Goal: Task Accomplishment & Management: Manage account settings

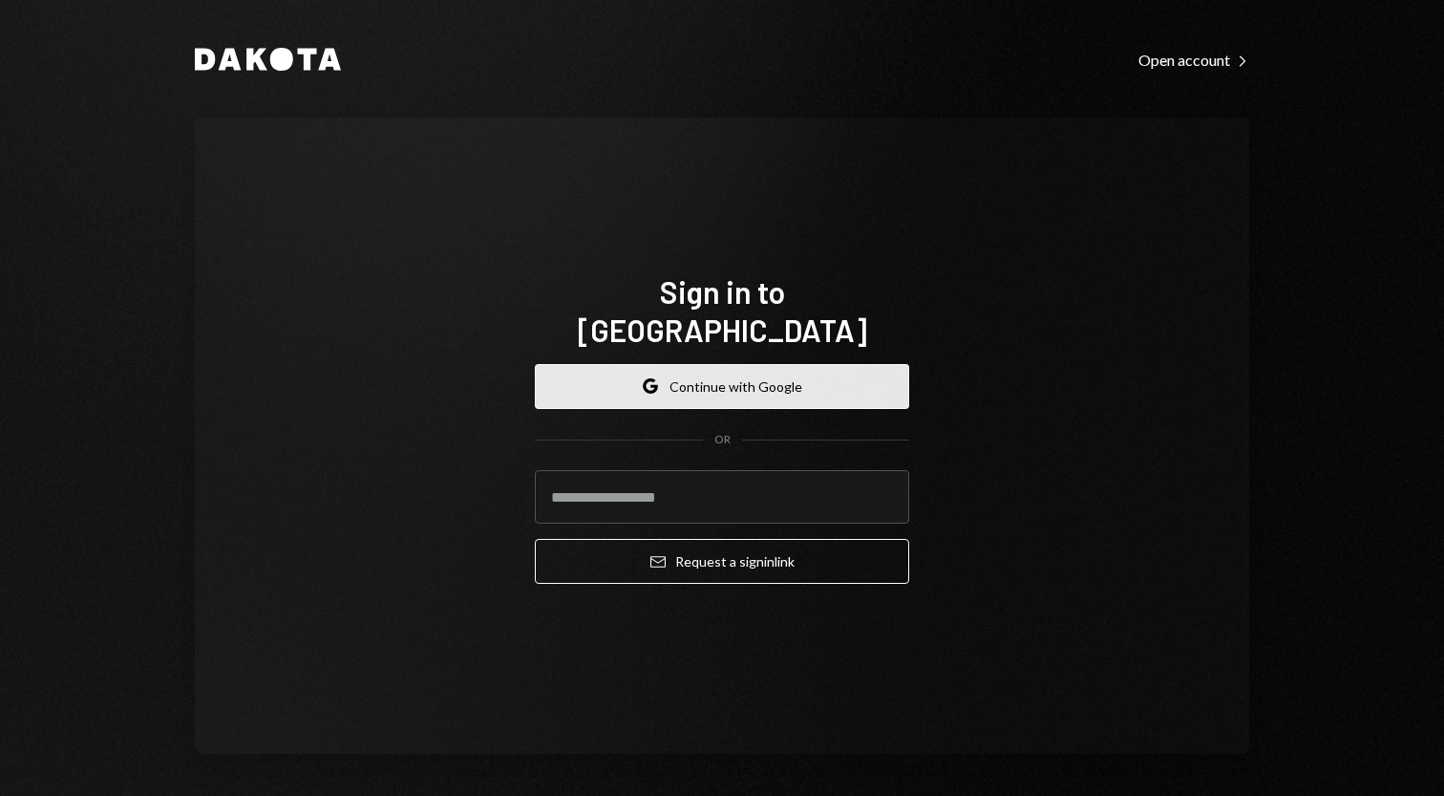
click at [722, 378] on button "Google Continue with Google" at bounding box center [722, 386] width 374 height 45
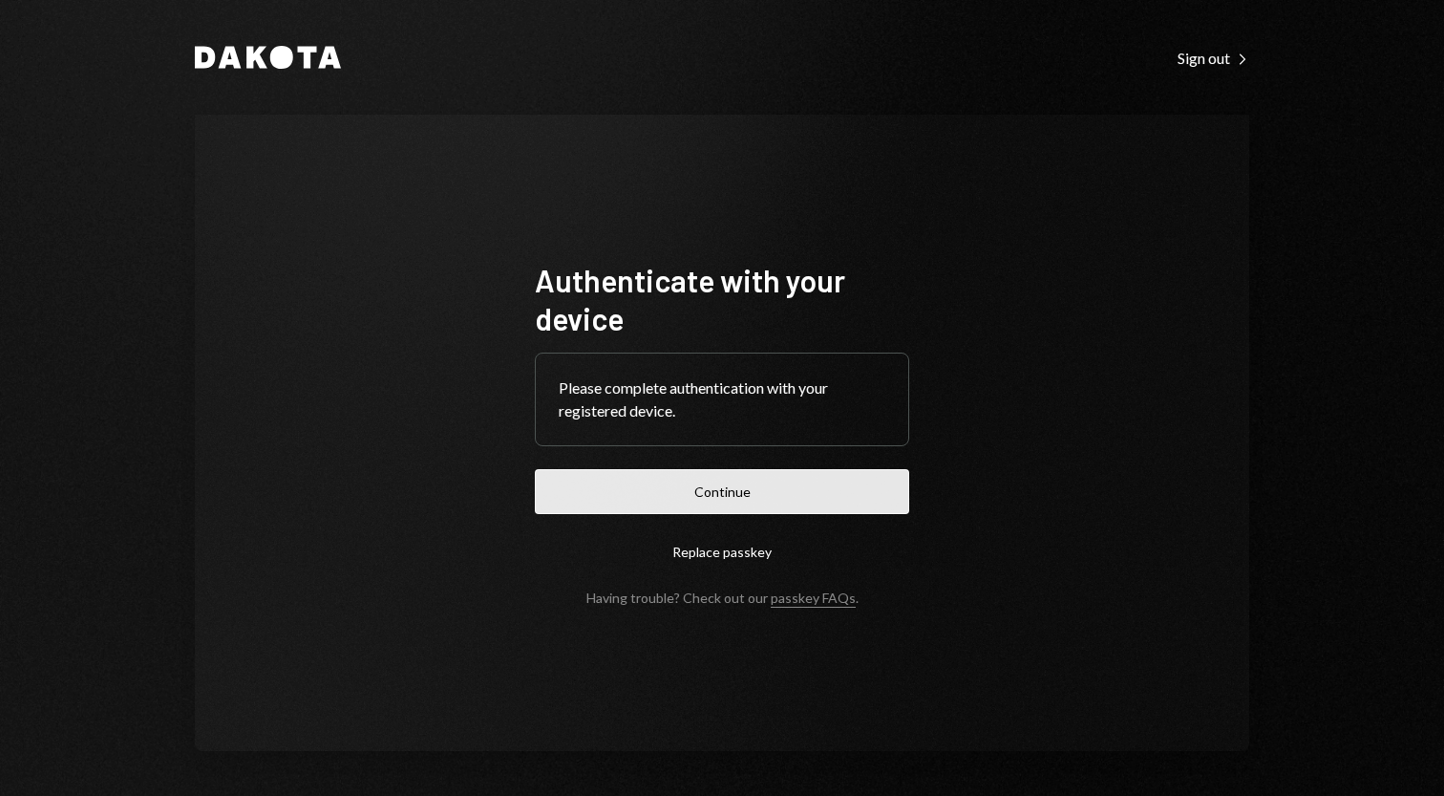
click at [717, 491] on button "Continue" at bounding box center [722, 491] width 374 height 45
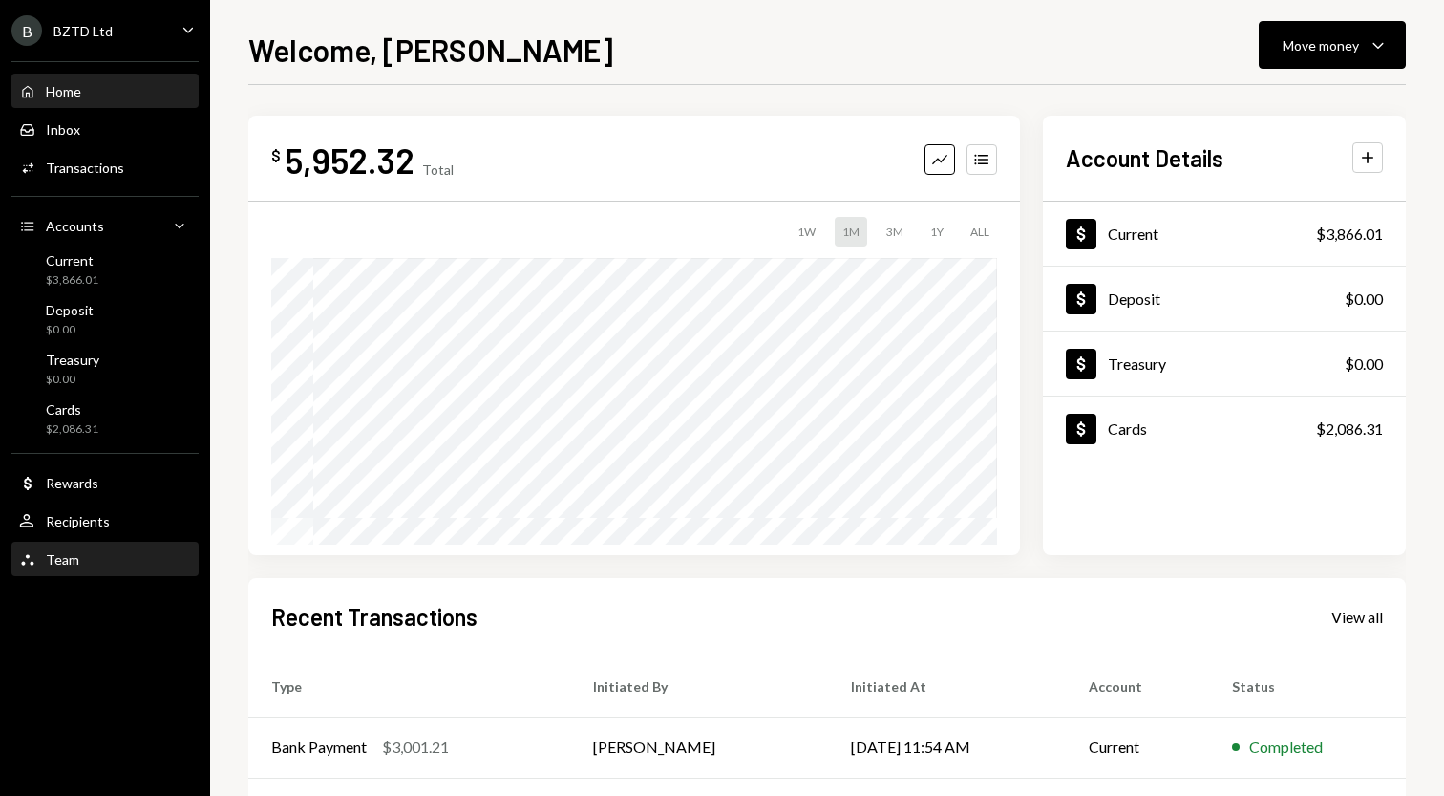
click at [48, 566] on div "Team" at bounding box center [62, 559] width 33 height 16
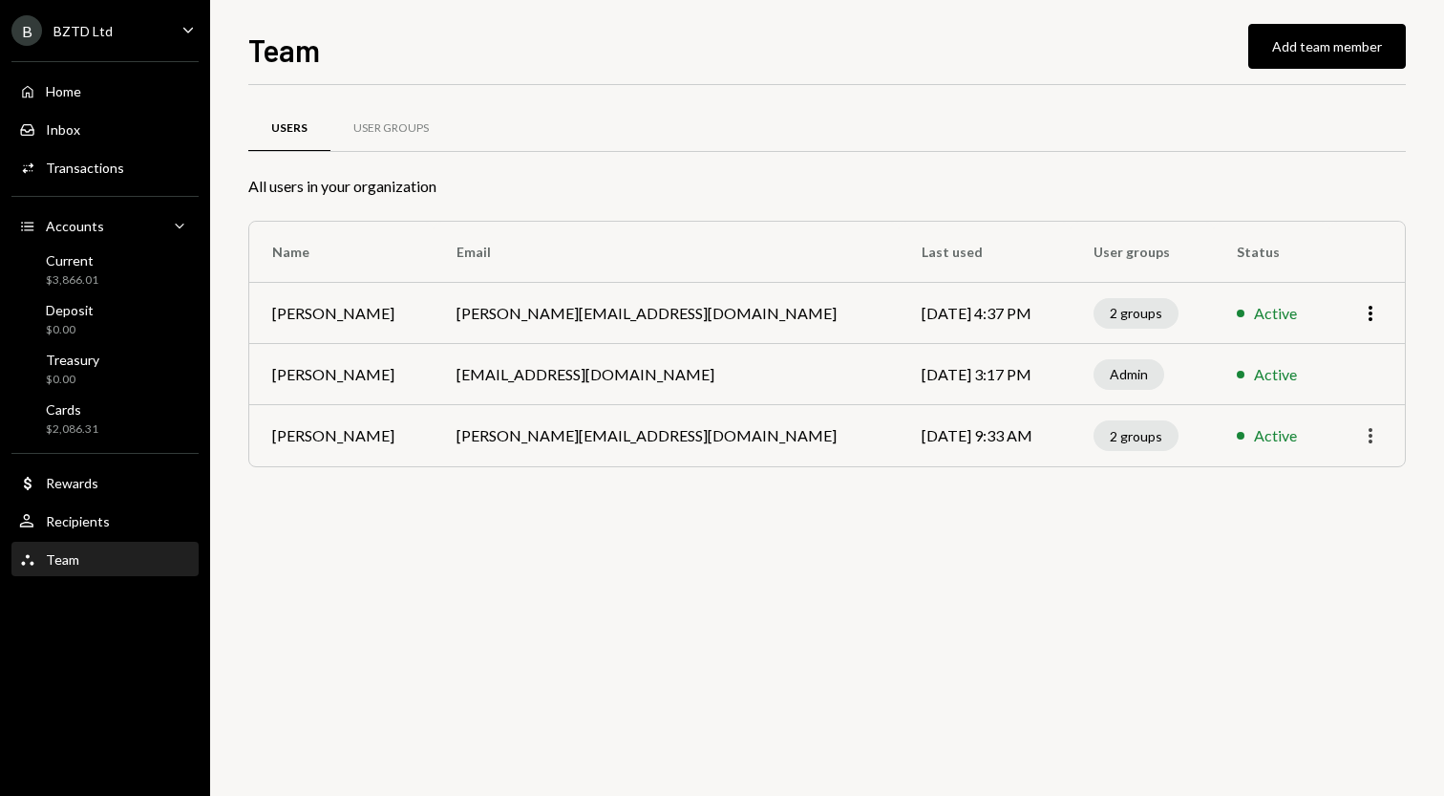
click at [1376, 435] on icon "More" at bounding box center [1370, 435] width 23 height 23
click at [1318, 42] on button "Add team member" at bounding box center [1327, 46] width 158 height 45
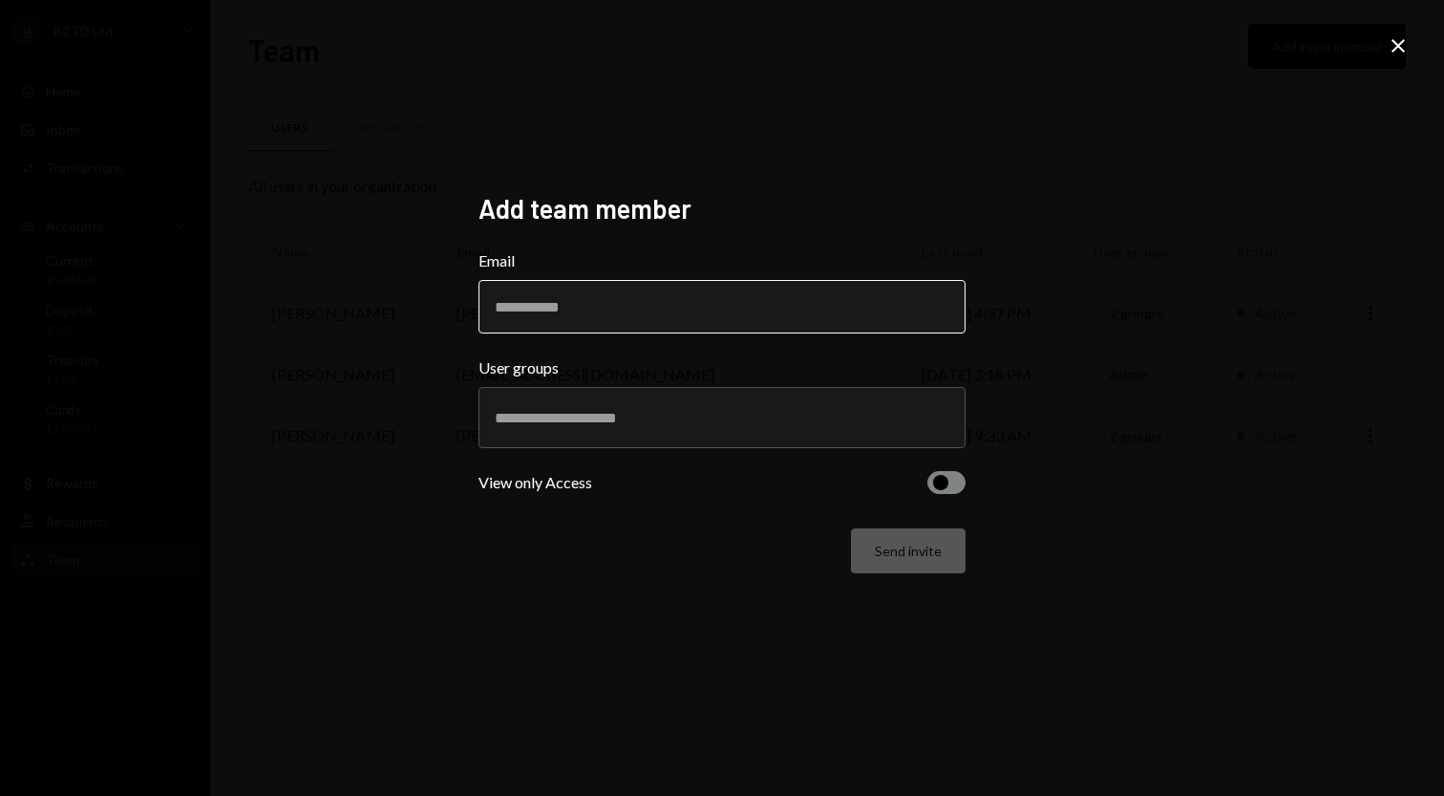
click at [575, 316] on input "Email" at bounding box center [721, 306] width 487 height 53
paste input "**********"
type input "**********"
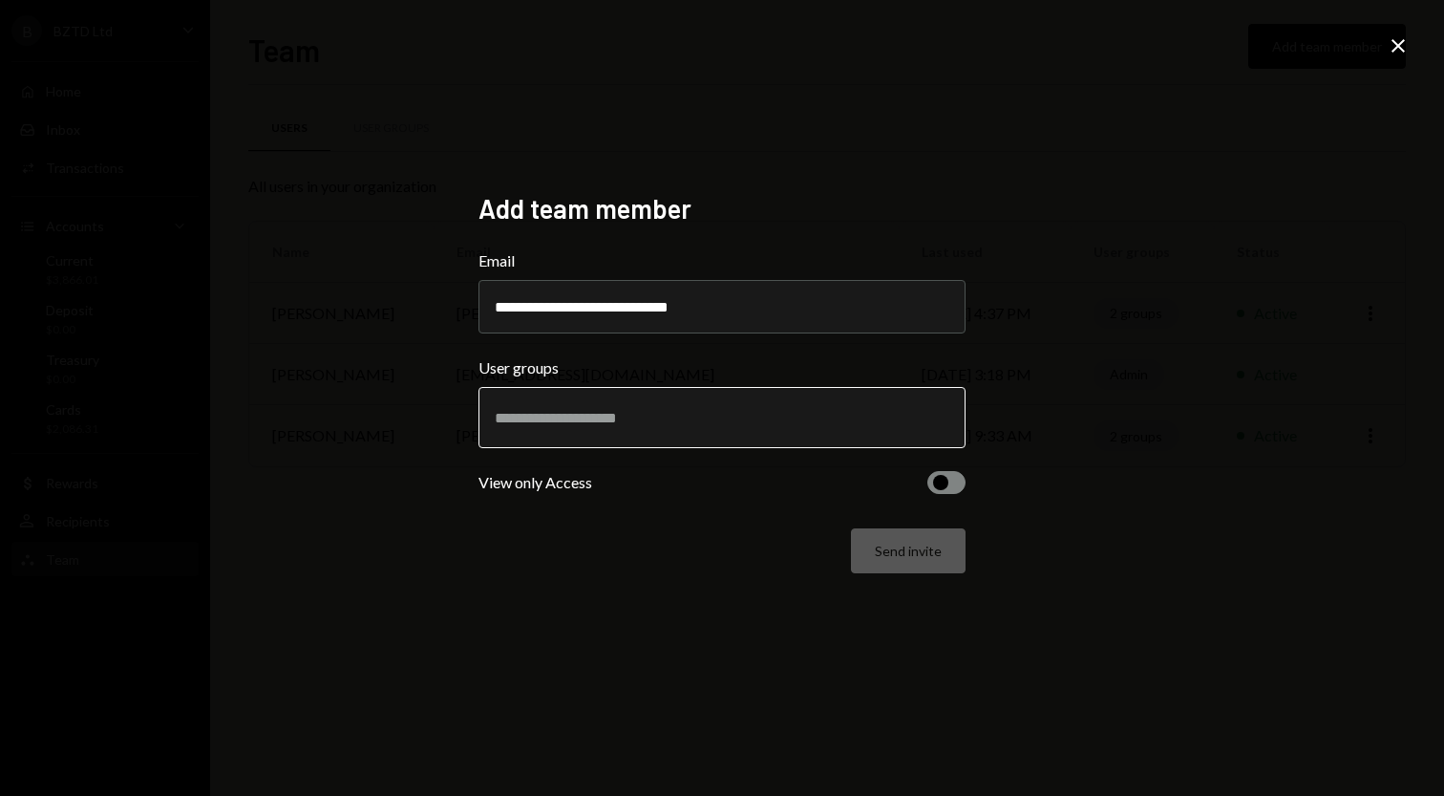
click at [585, 417] on input "text" at bounding box center [722, 417] width 455 height 17
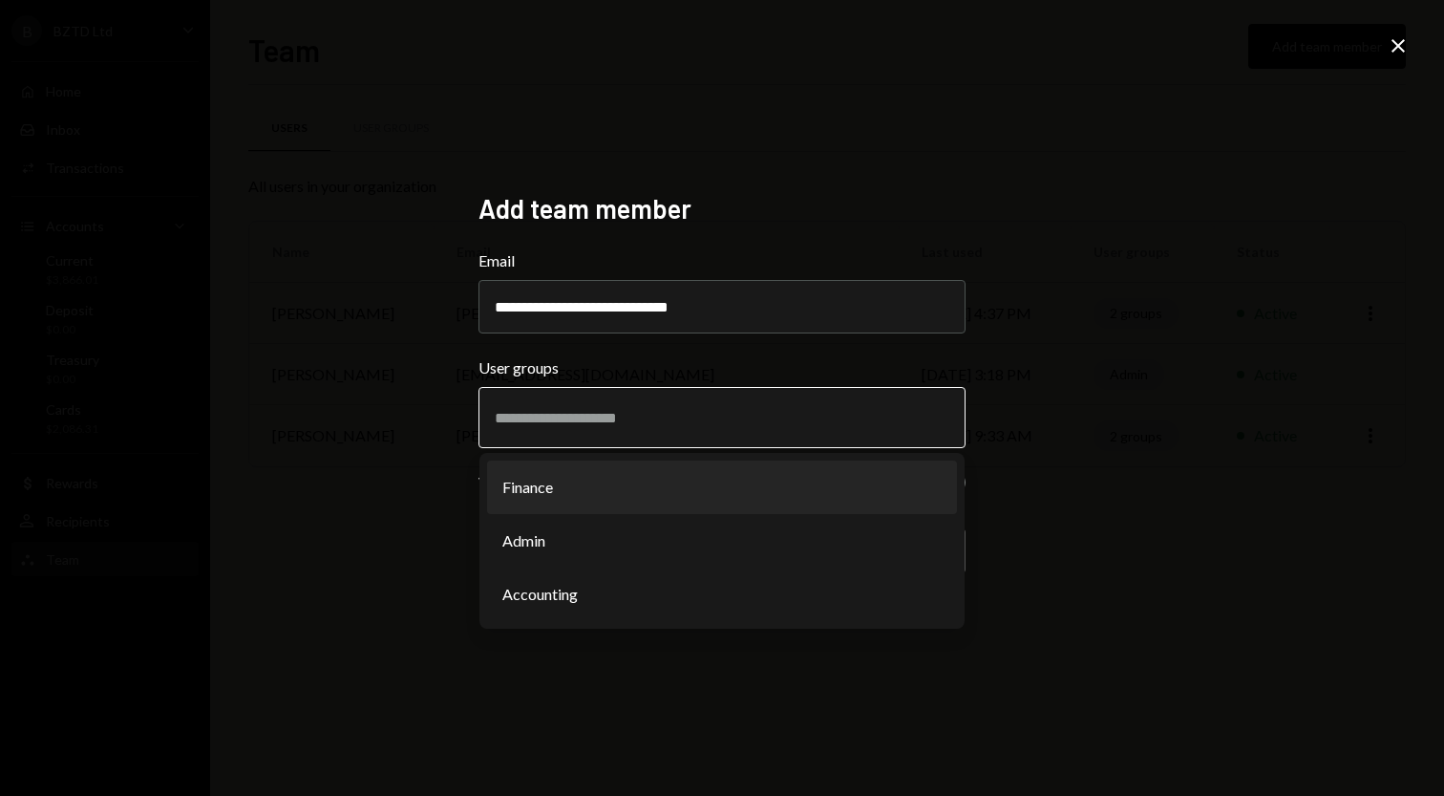
click at [541, 503] on li "Finance" at bounding box center [722, 486] width 470 height 53
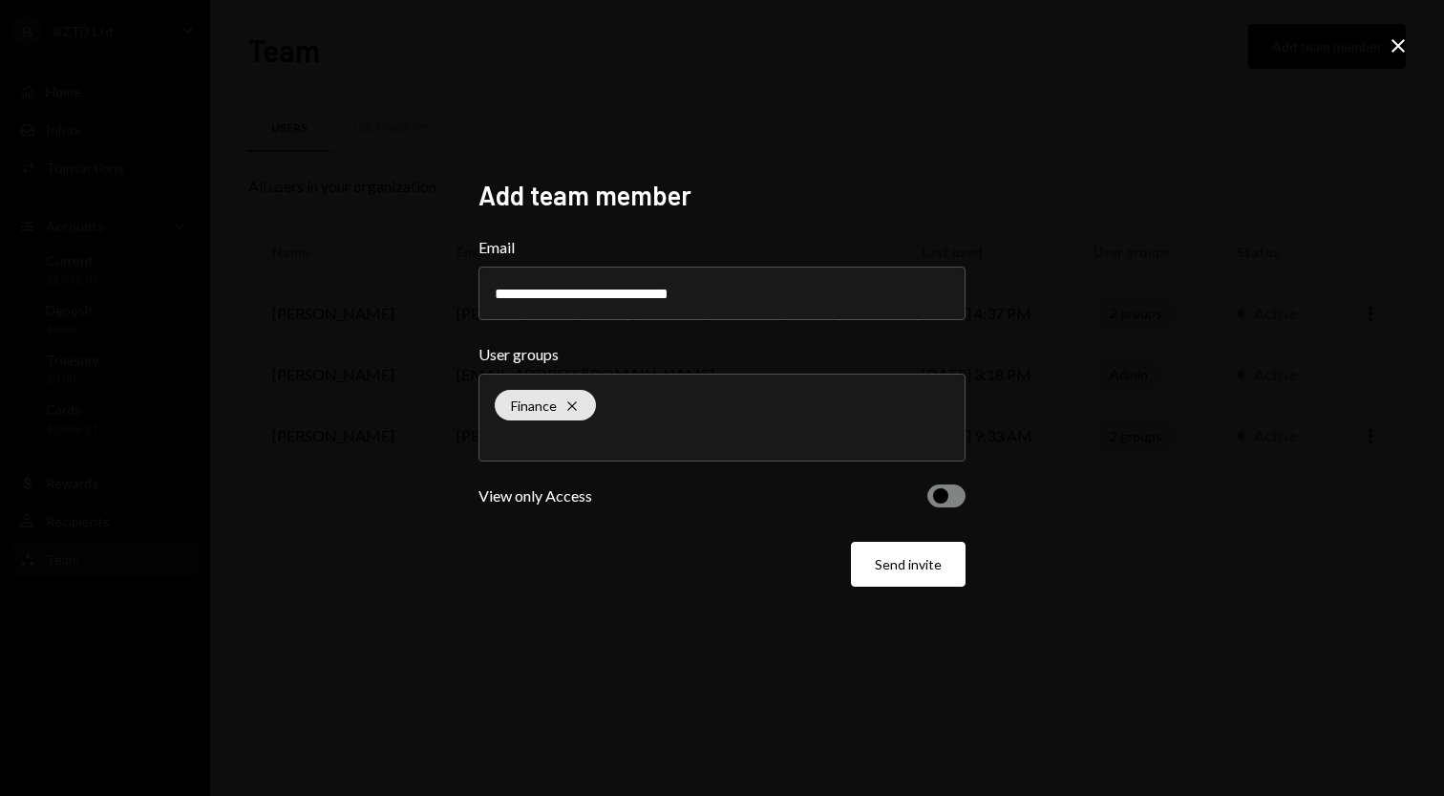
click at [609, 452] on div "Finance Cross" at bounding box center [722, 417] width 455 height 86
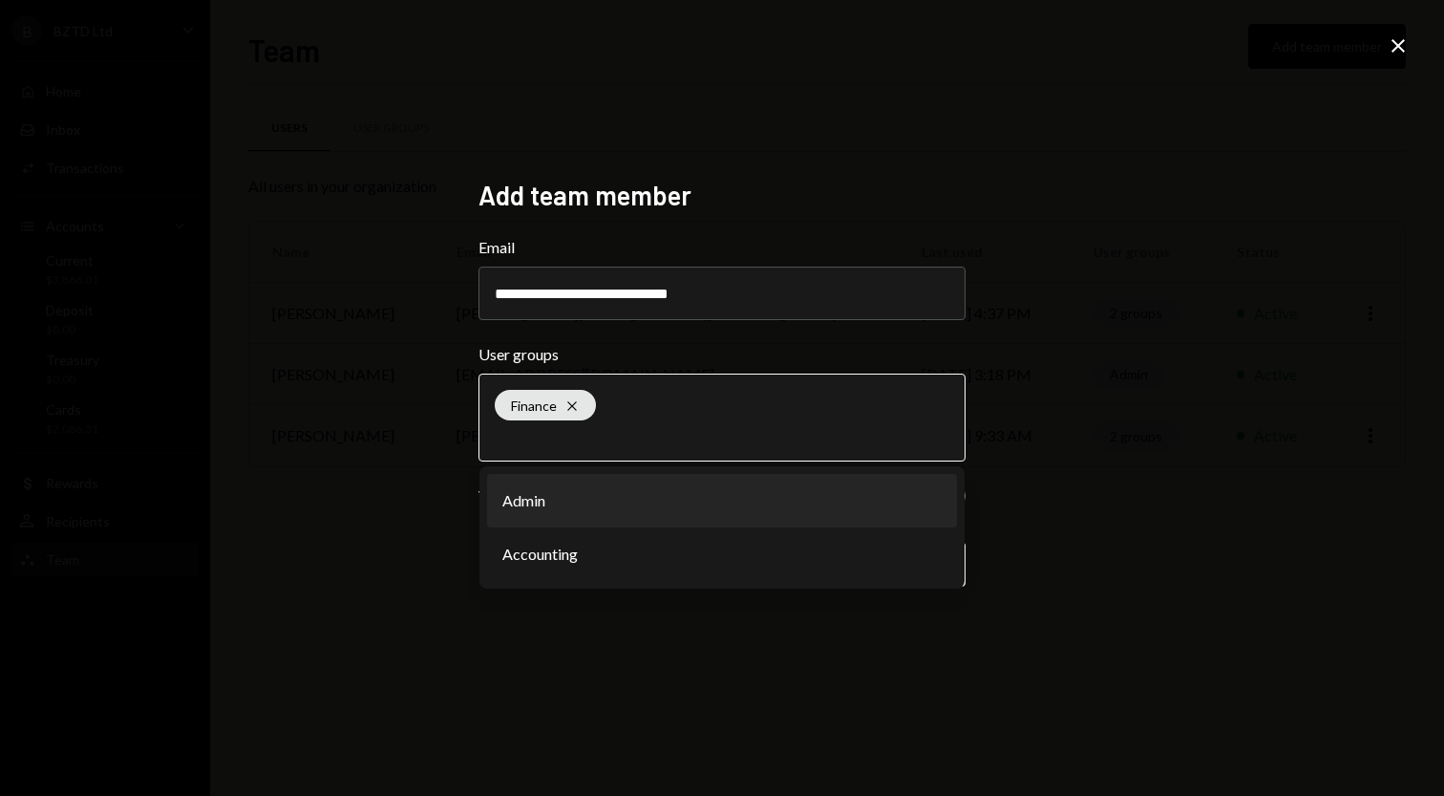
click at [554, 516] on li "Admin" at bounding box center [722, 500] width 470 height 53
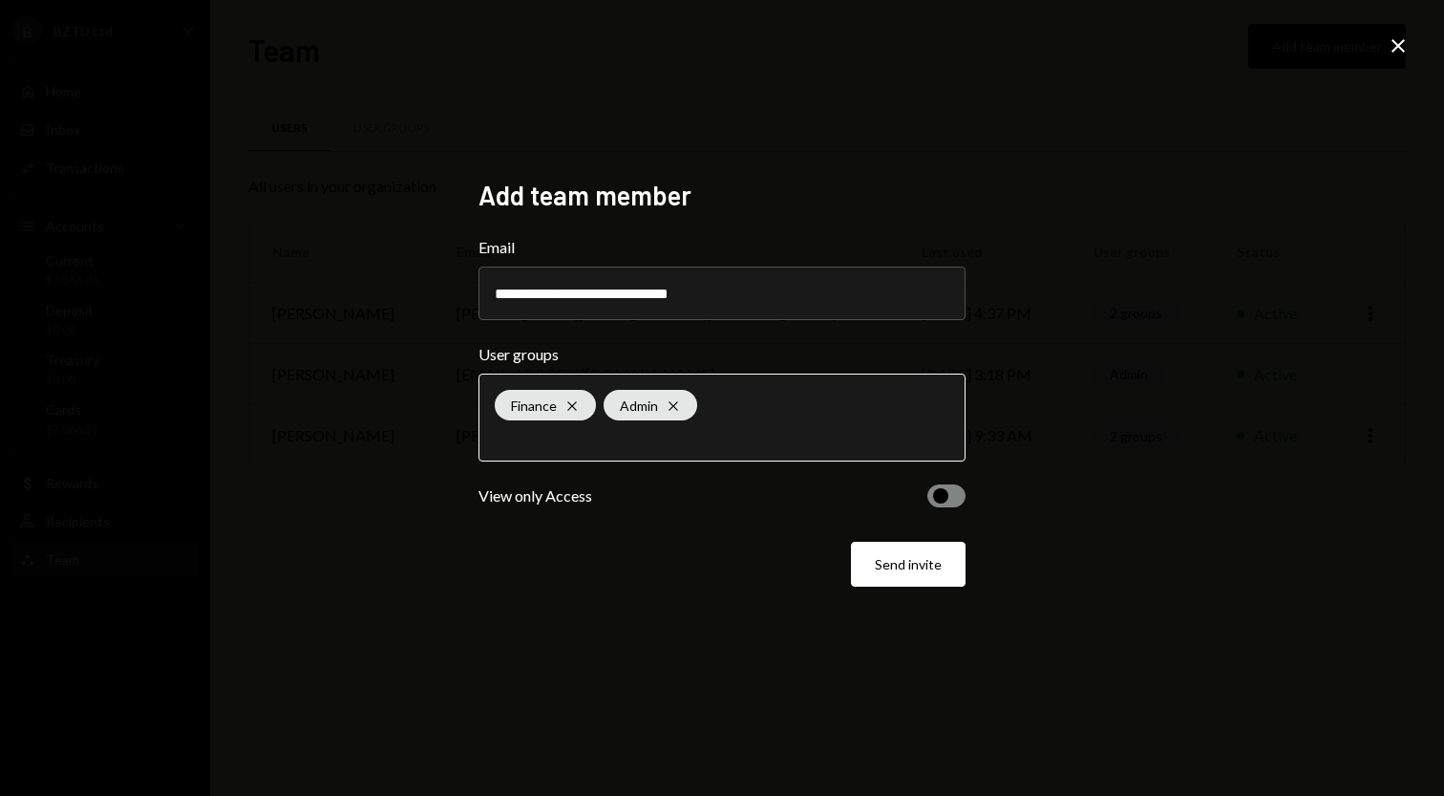
click at [642, 444] on input "text" at bounding box center [722, 436] width 455 height 17
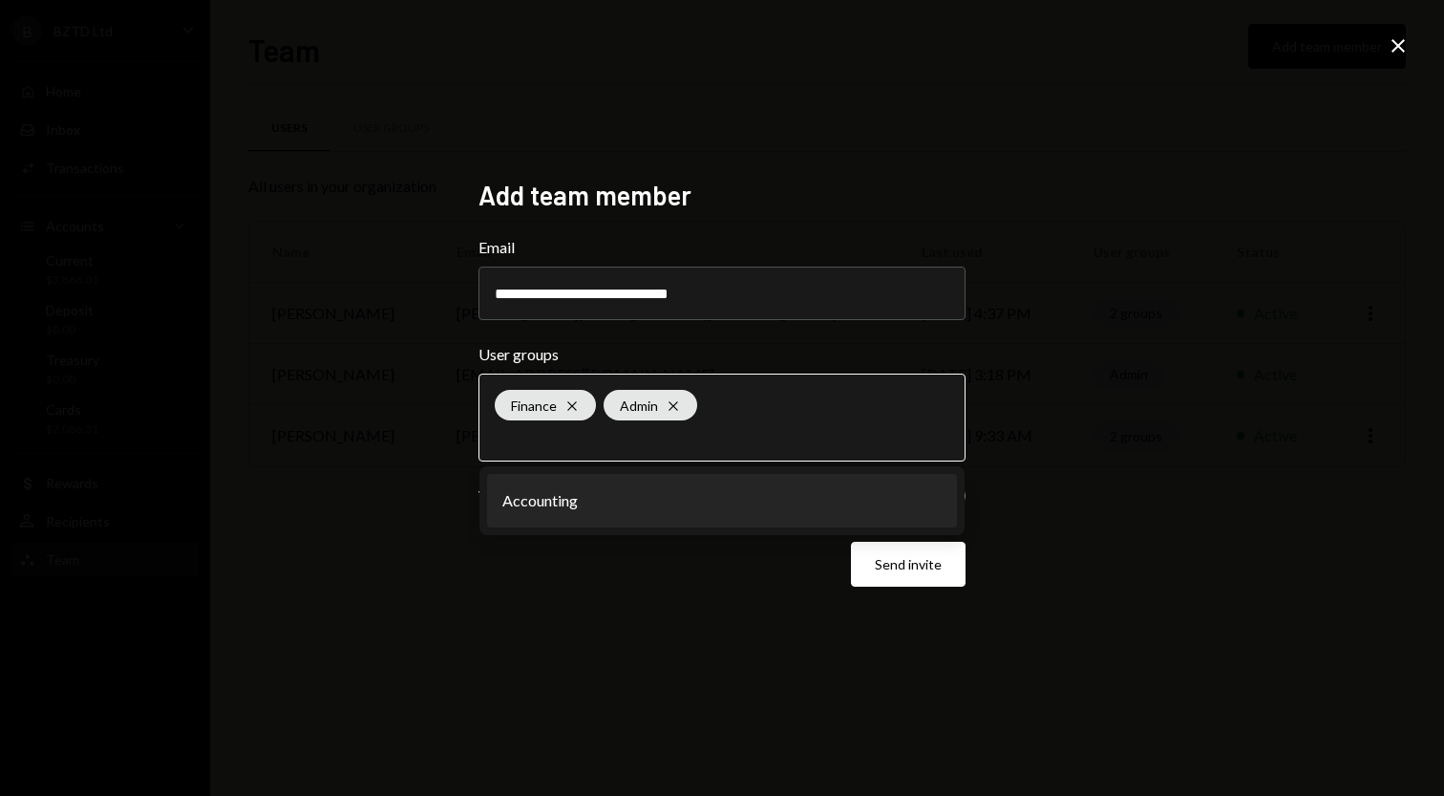
click at [587, 518] on li "Accounting" at bounding box center [722, 500] width 470 height 53
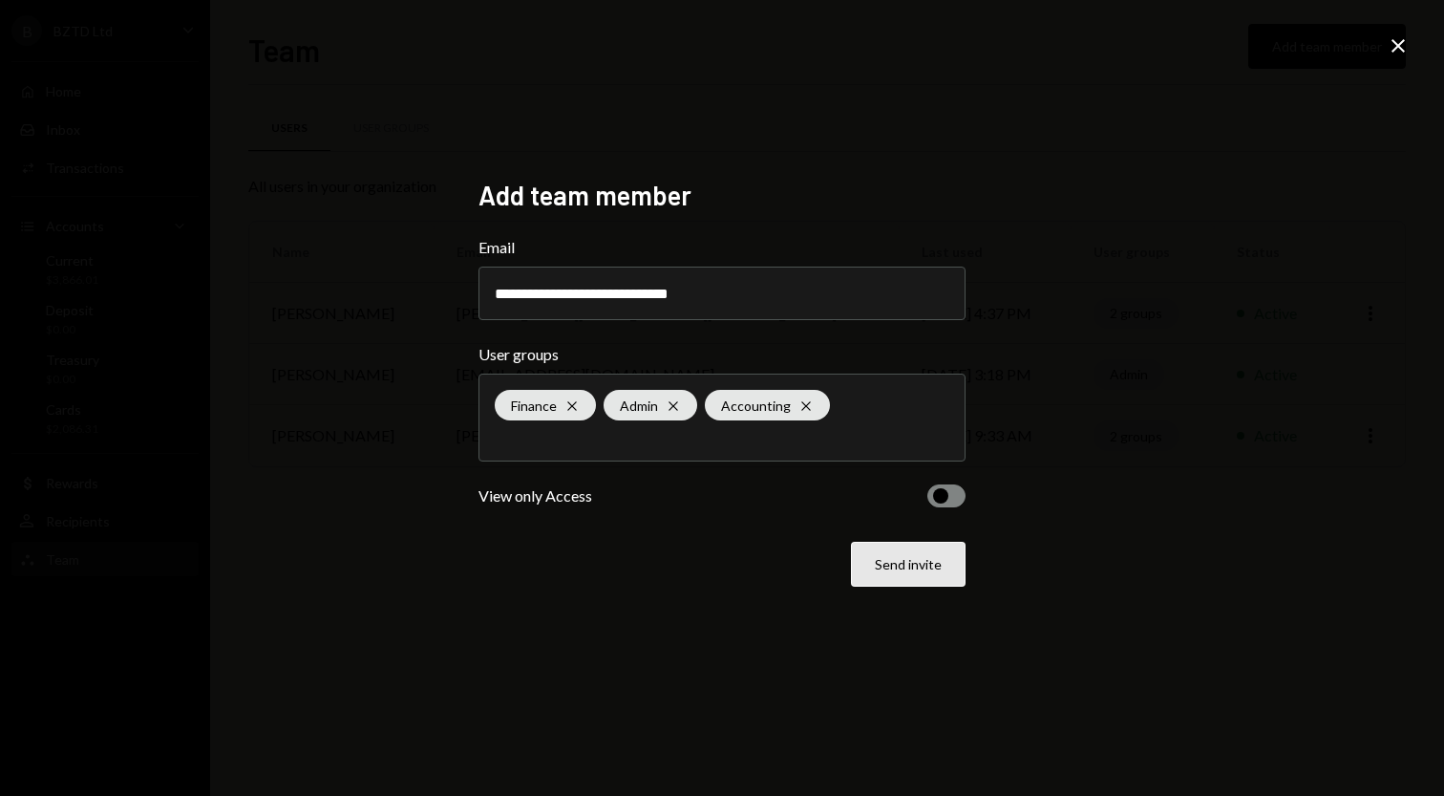
click at [923, 567] on button "Send invite" at bounding box center [908, 564] width 115 height 45
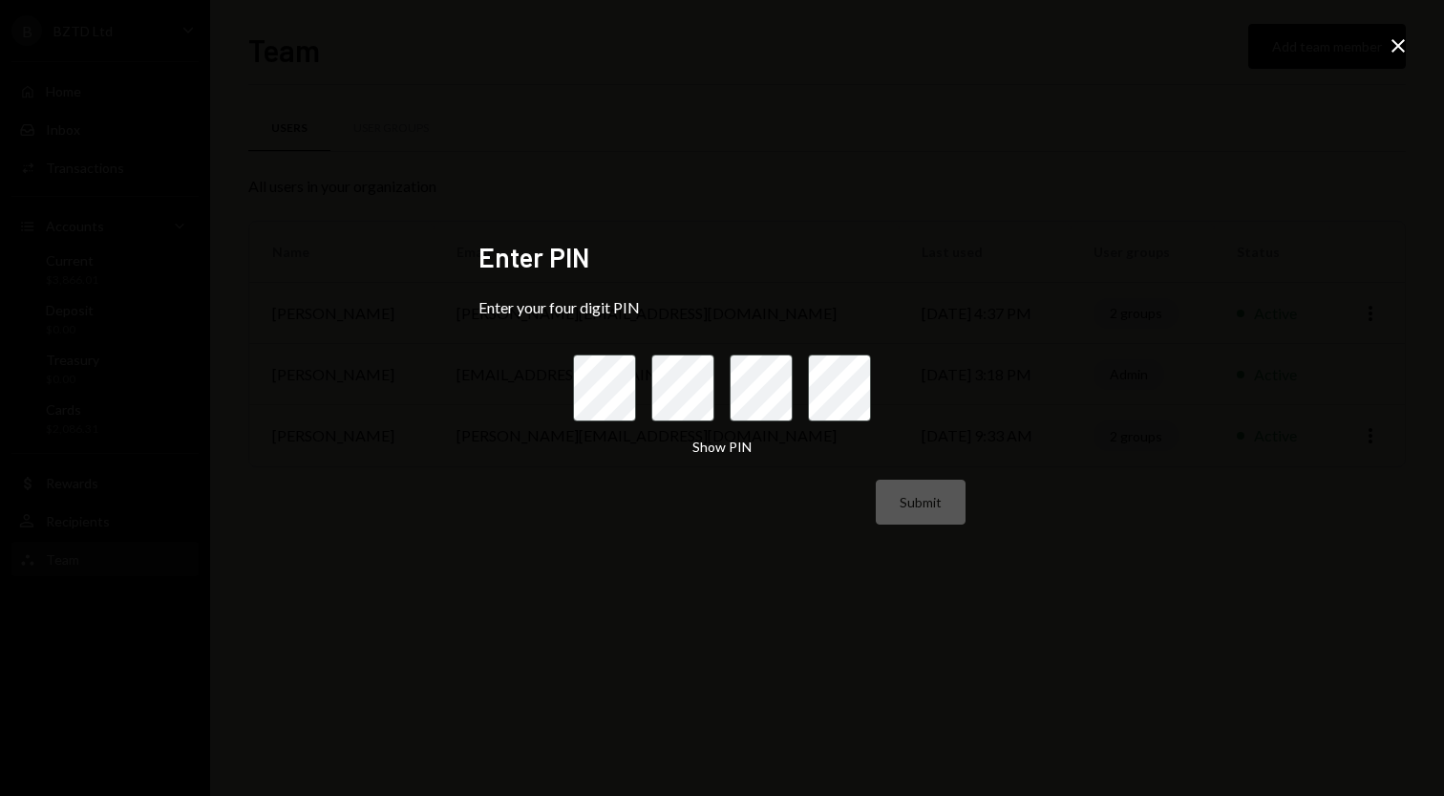
click at [1397, 53] on icon "Close" at bounding box center [1398, 45] width 23 height 23
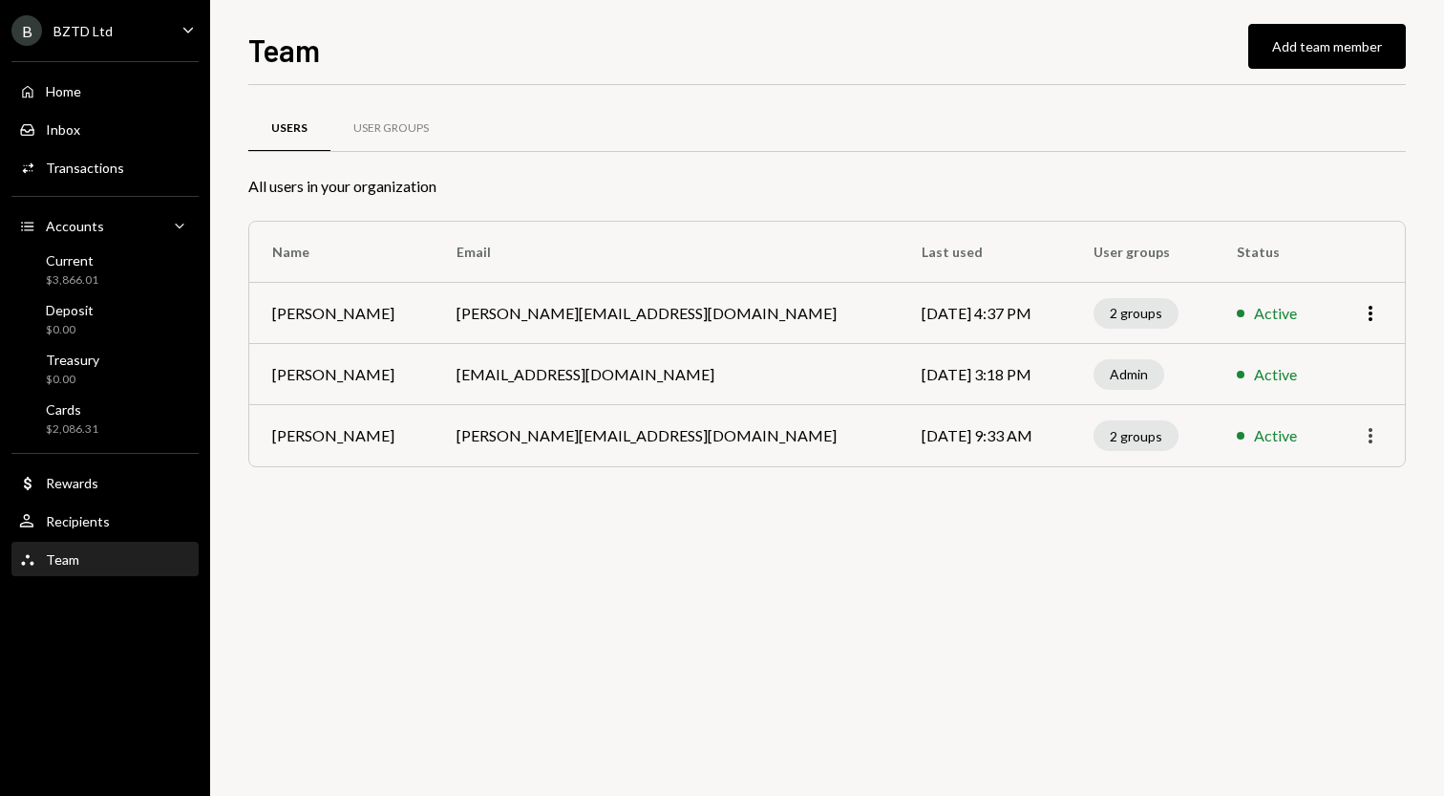
click at [1368, 441] on icon "More" at bounding box center [1370, 435] width 23 height 23
click at [1094, 436] on div "2 groups" at bounding box center [1136, 435] width 85 height 31
click at [704, 443] on td "[PERSON_NAME][EMAIL_ADDRESS][DOMAIN_NAME]" at bounding box center [667, 435] width 466 height 61
click at [1379, 438] on icon "More" at bounding box center [1370, 435] width 23 height 23
click at [1335, 52] on button "Add team member" at bounding box center [1327, 46] width 158 height 45
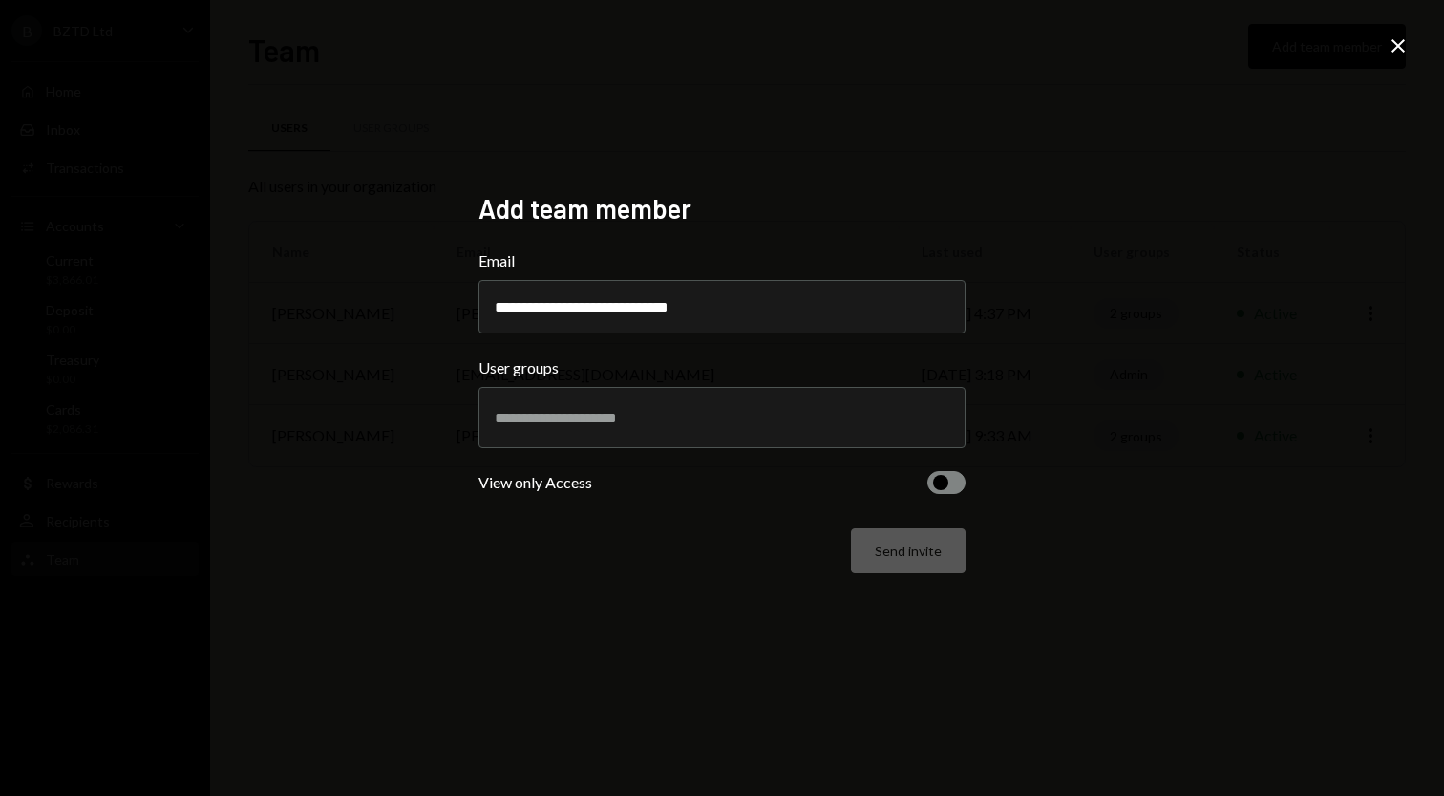
type input "**********"
click at [521, 422] on input "text" at bounding box center [722, 417] width 455 height 17
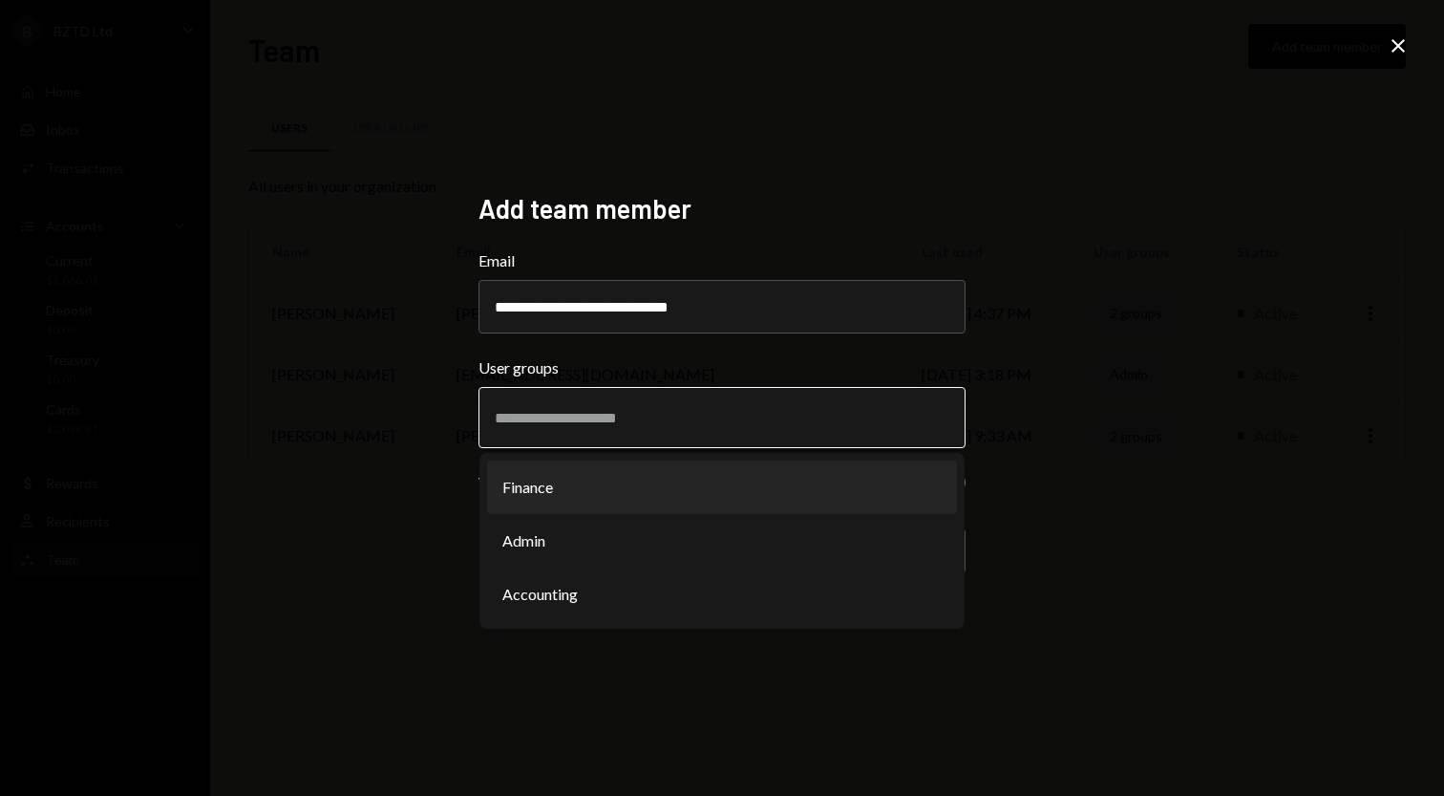
click at [522, 482] on li "Finance" at bounding box center [722, 486] width 470 height 53
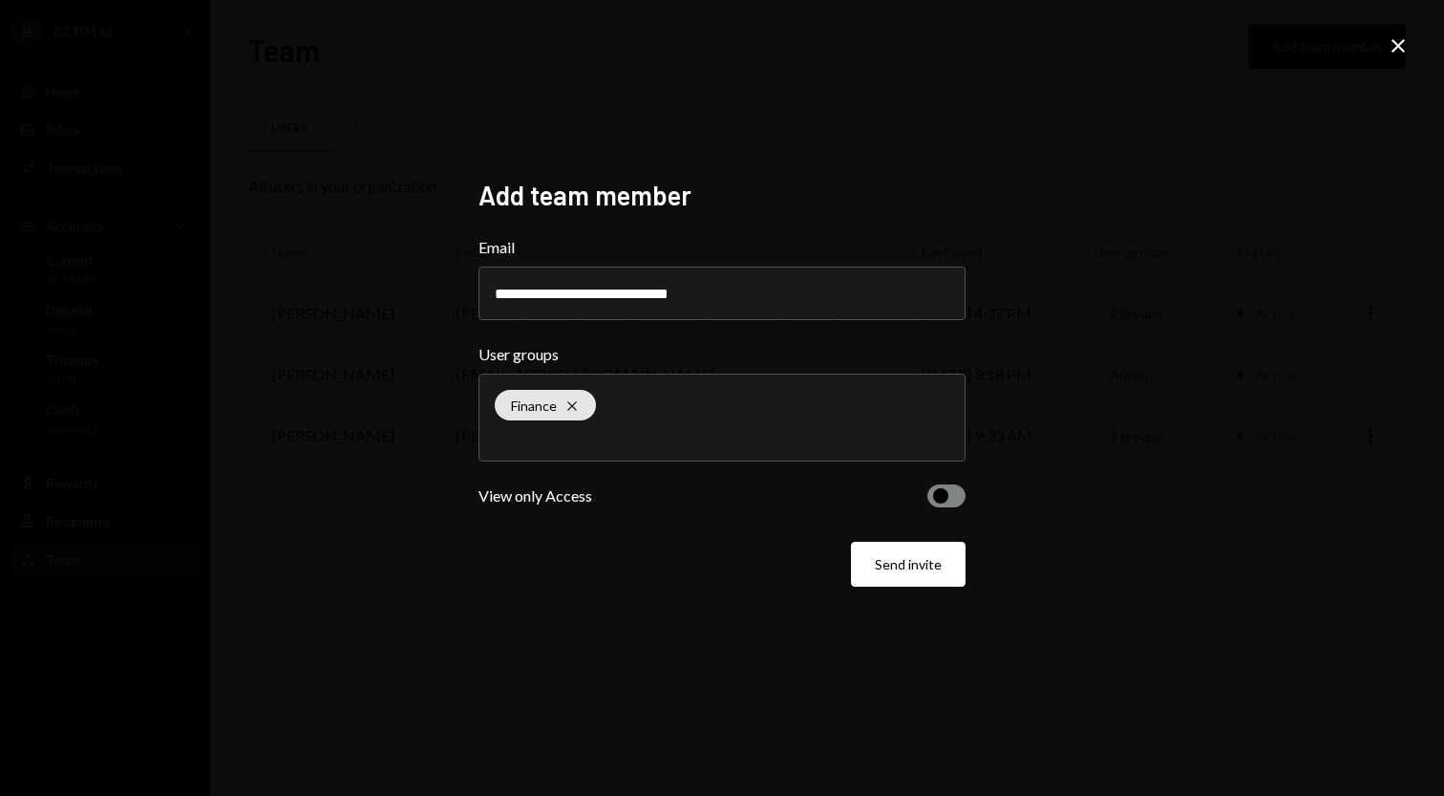
click at [950, 501] on button "button" at bounding box center [946, 495] width 38 height 23
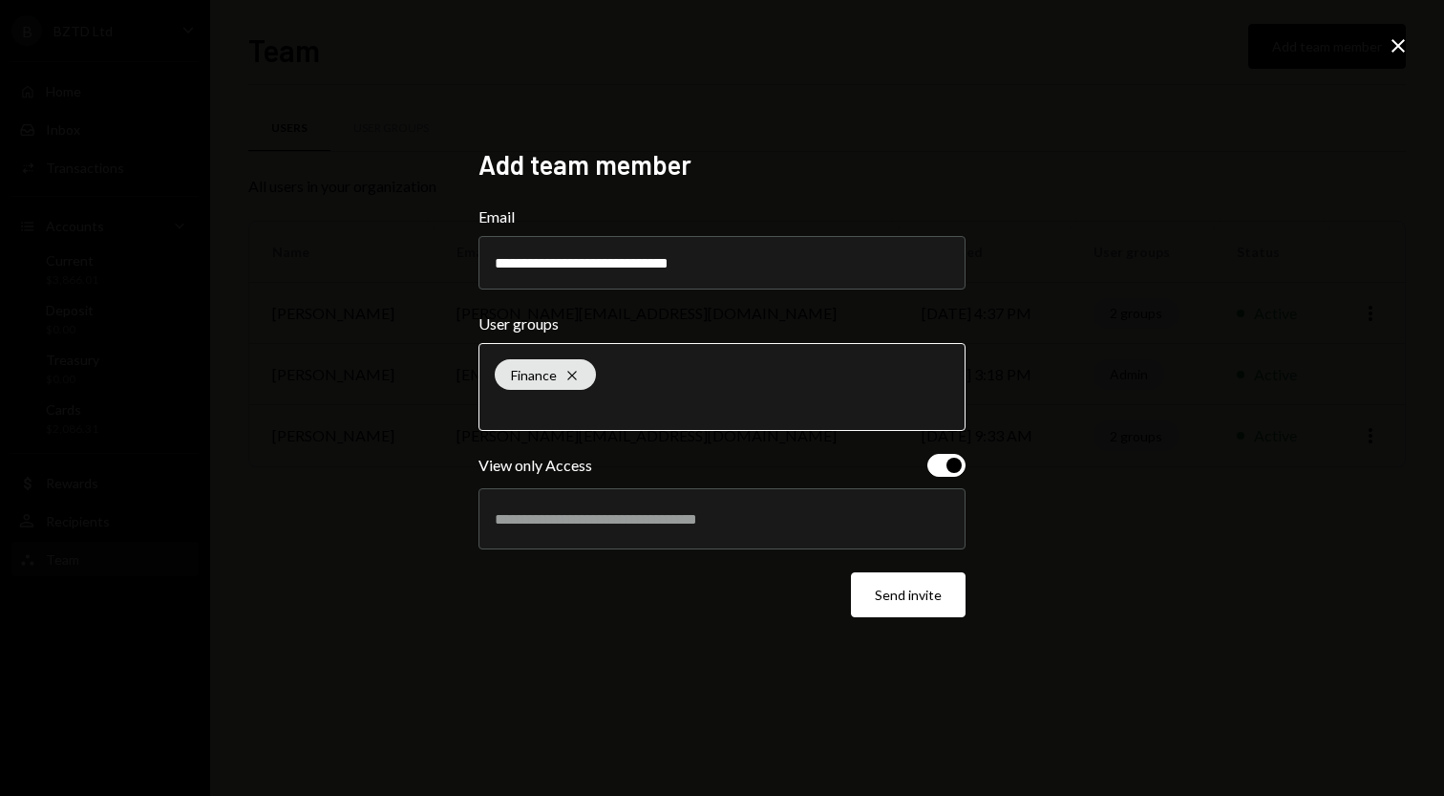
click at [617, 407] on input "text" at bounding box center [722, 405] width 455 height 17
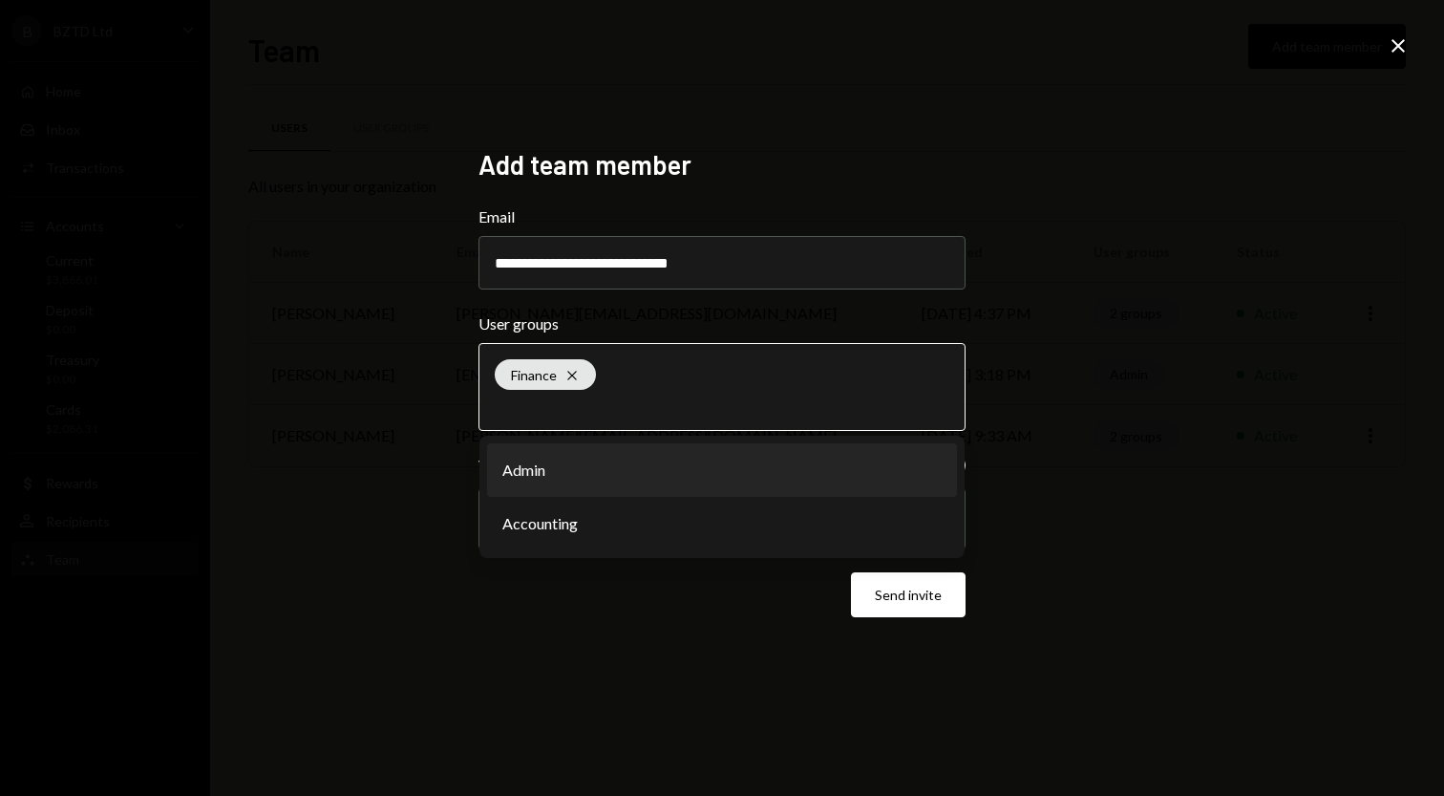
click at [526, 488] on li "Admin" at bounding box center [722, 469] width 470 height 53
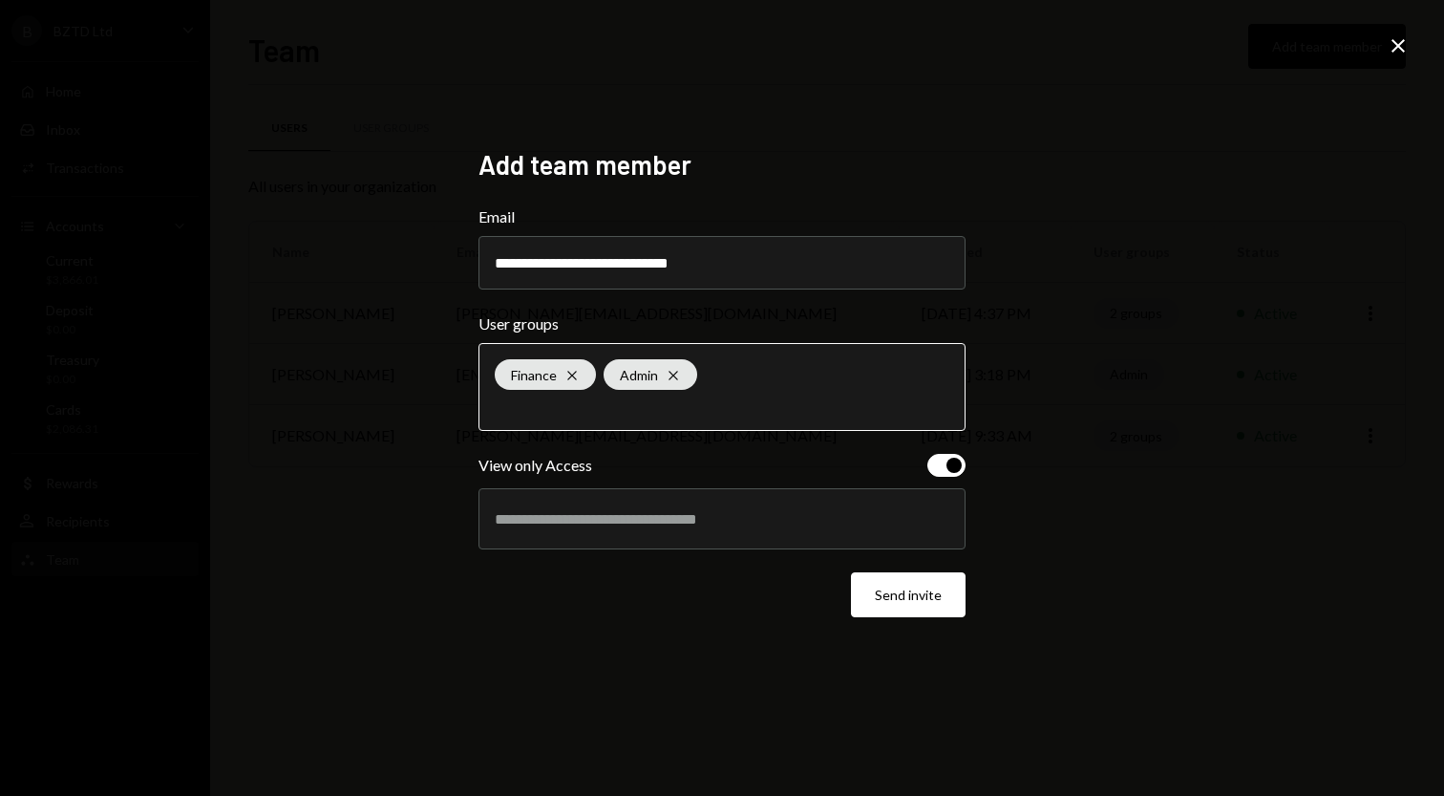
click at [622, 397] on input "text" at bounding box center [722, 405] width 455 height 17
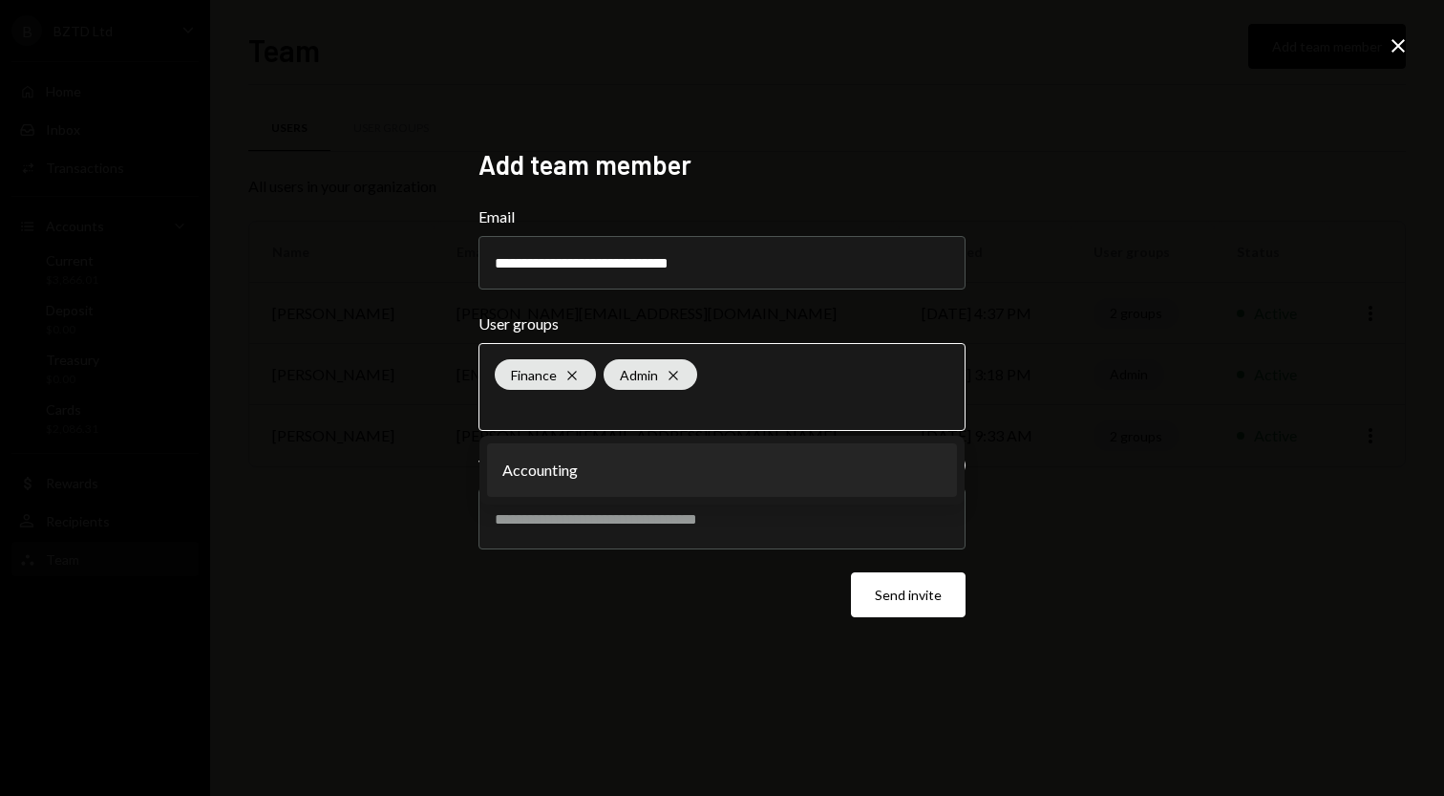
click at [546, 463] on li "Accounting" at bounding box center [722, 469] width 470 height 53
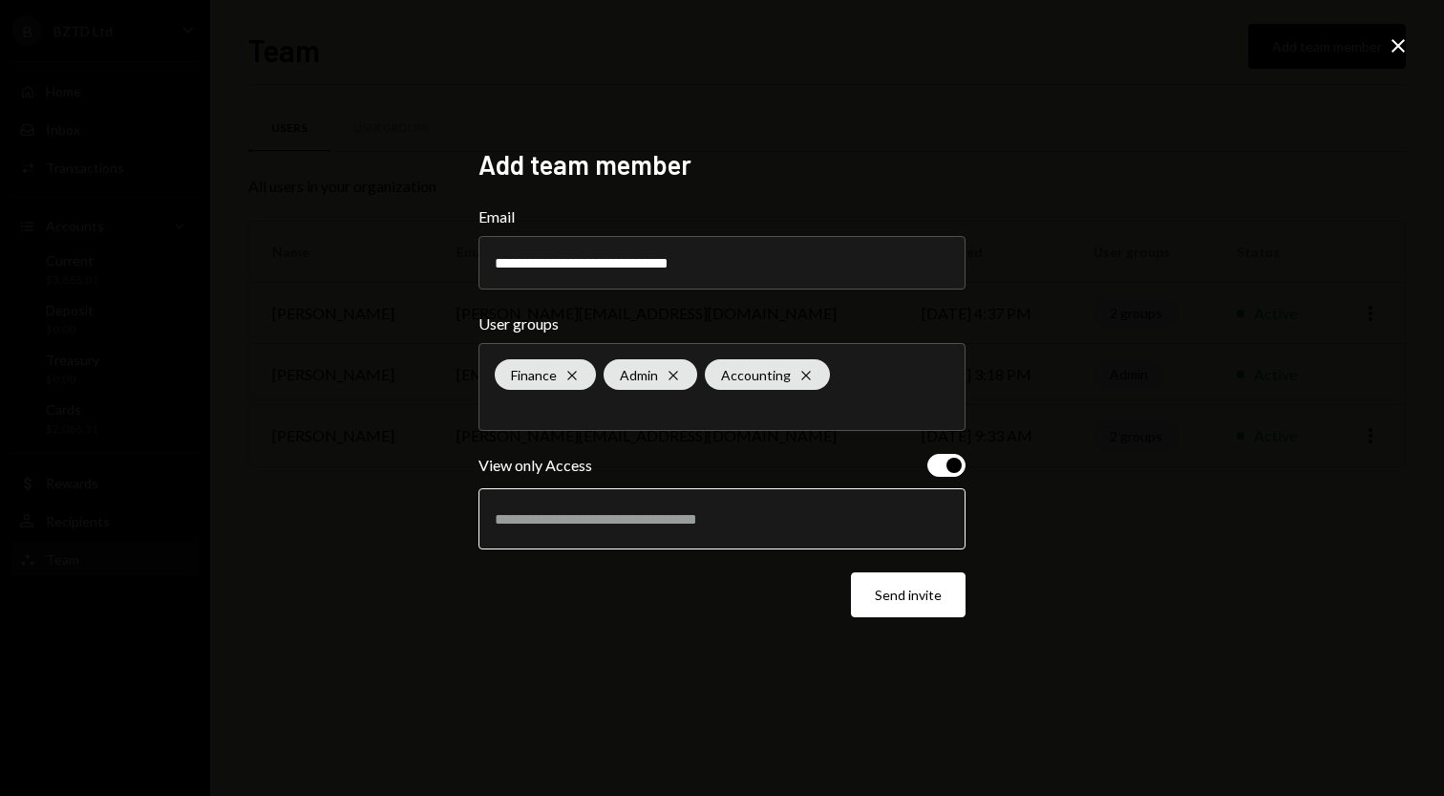
click at [571, 527] on input "text" at bounding box center [722, 518] width 455 height 17
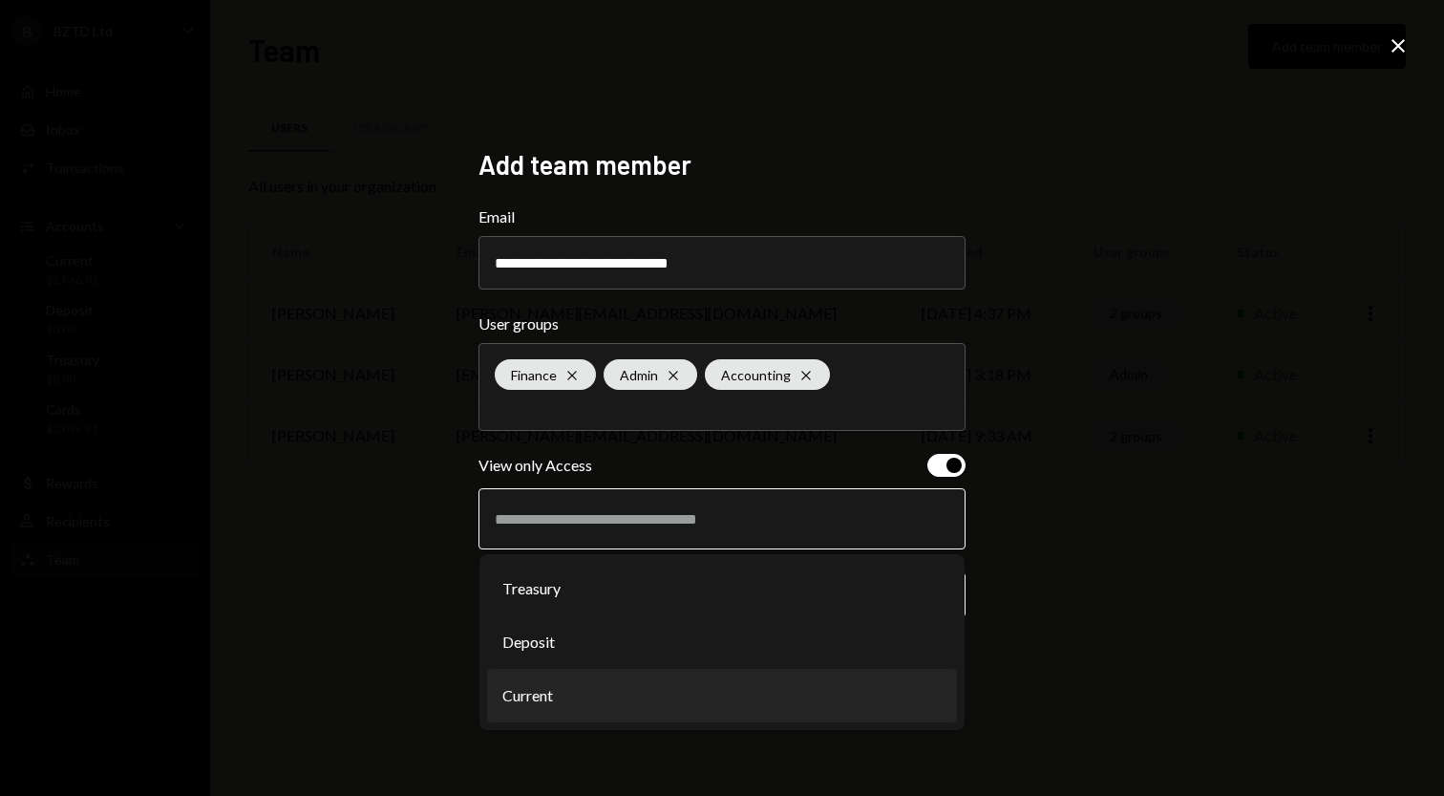
click at [522, 695] on li "Current" at bounding box center [722, 695] width 470 height 53
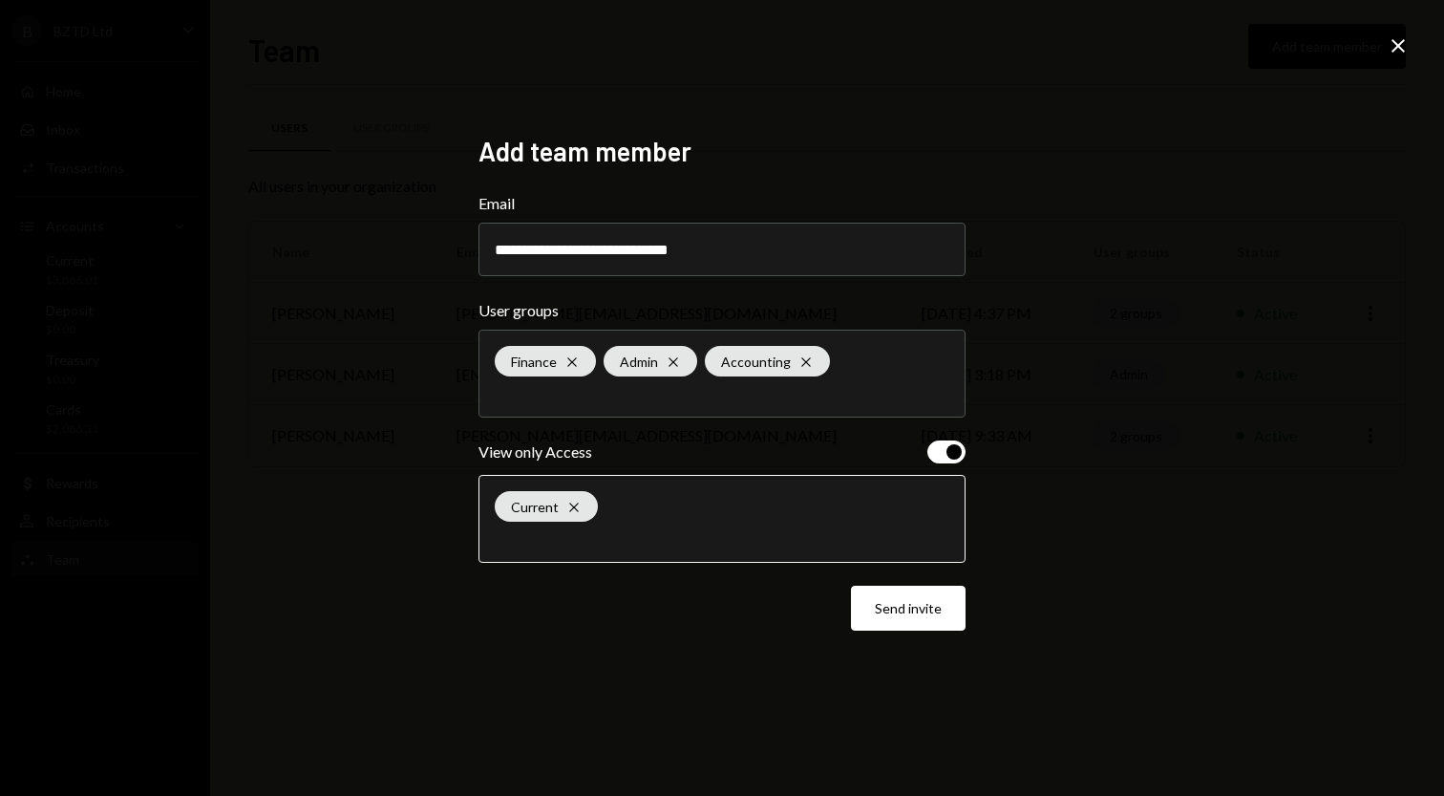
click at [696, 534] on input "text" at bounding box center [722, 537] width 455 height 17
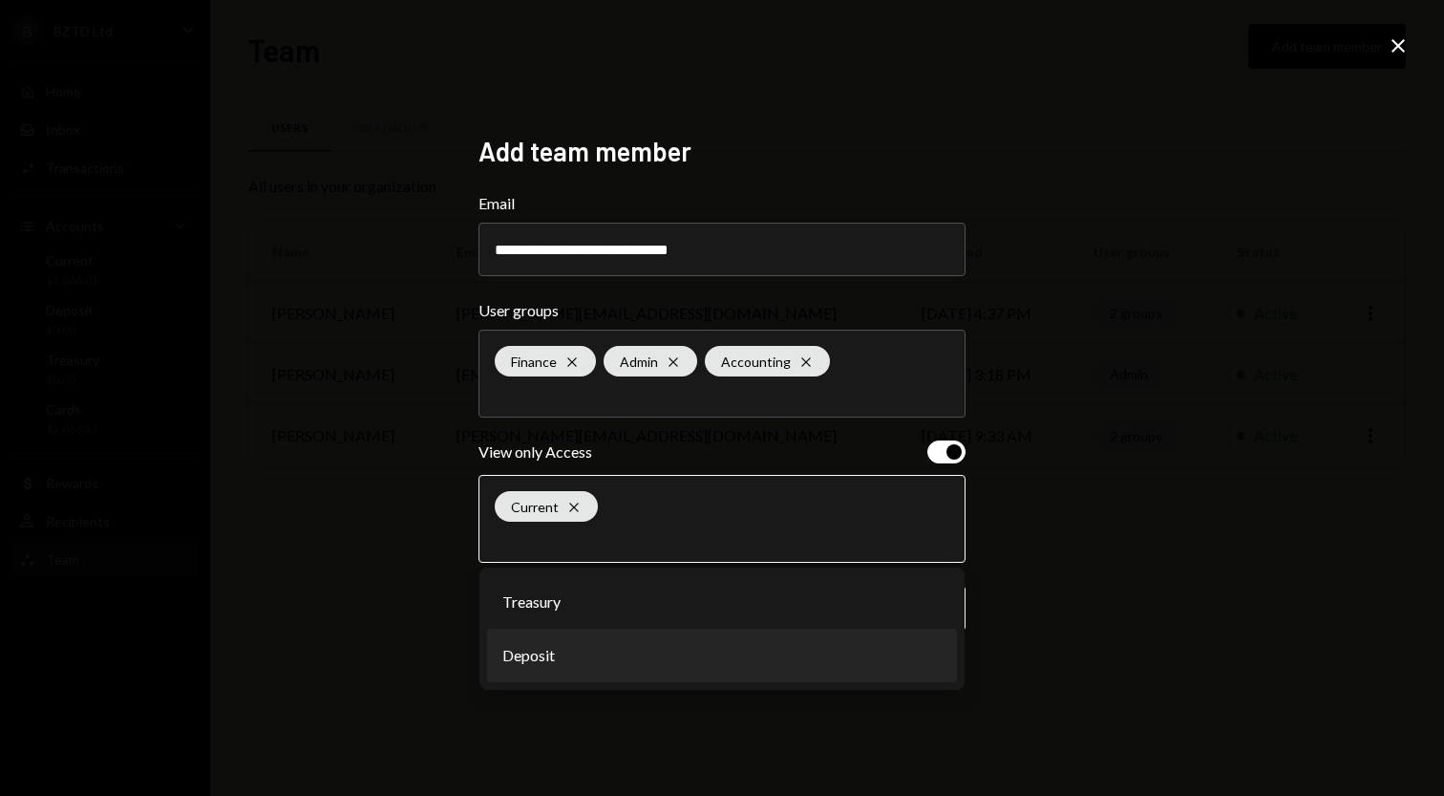
click at [533, 661] on li "Deposit" at bounding box center [722, 654] width 470 height 53
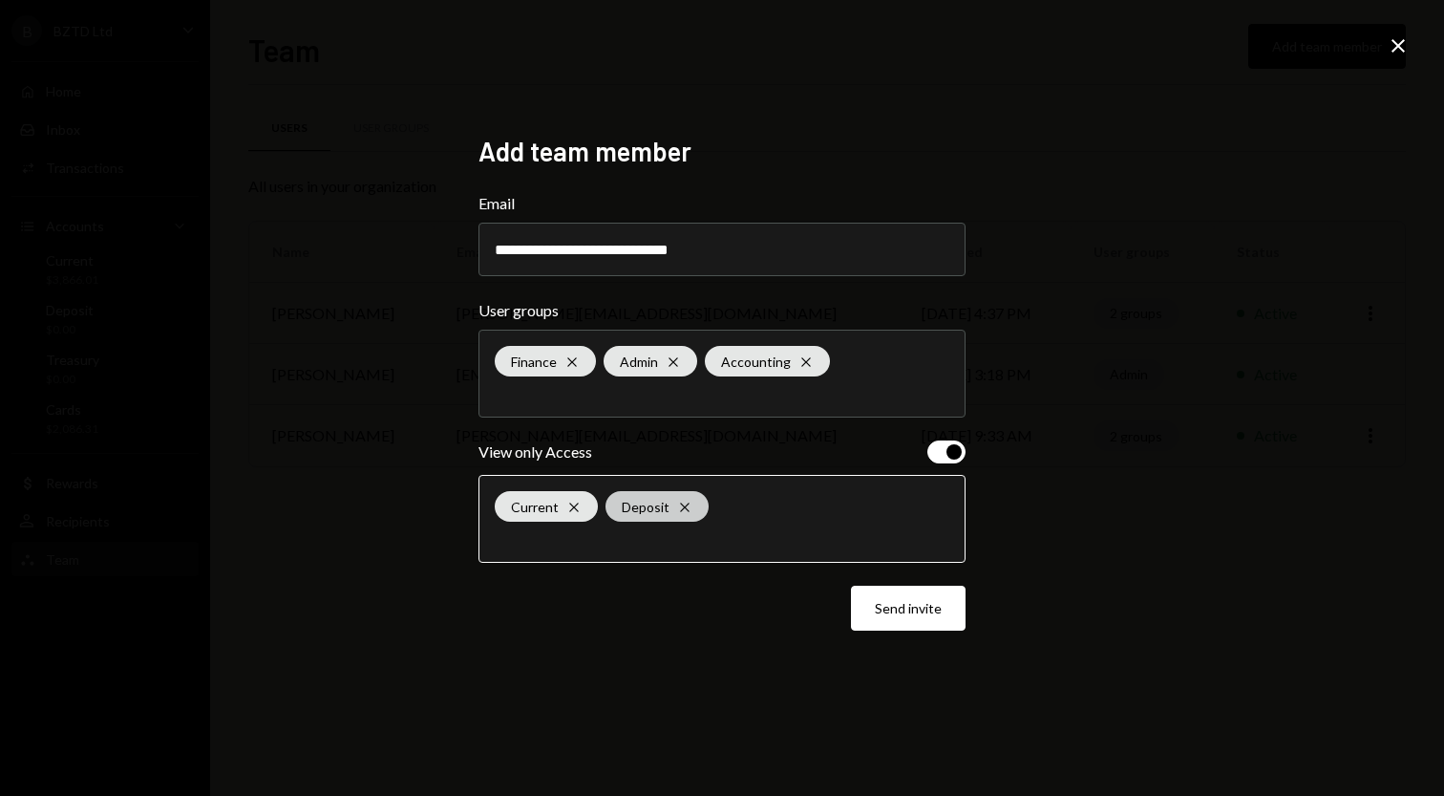
click at [682, 512] on icon "Cross" at bounding box center [684, 506] width 15 height 15
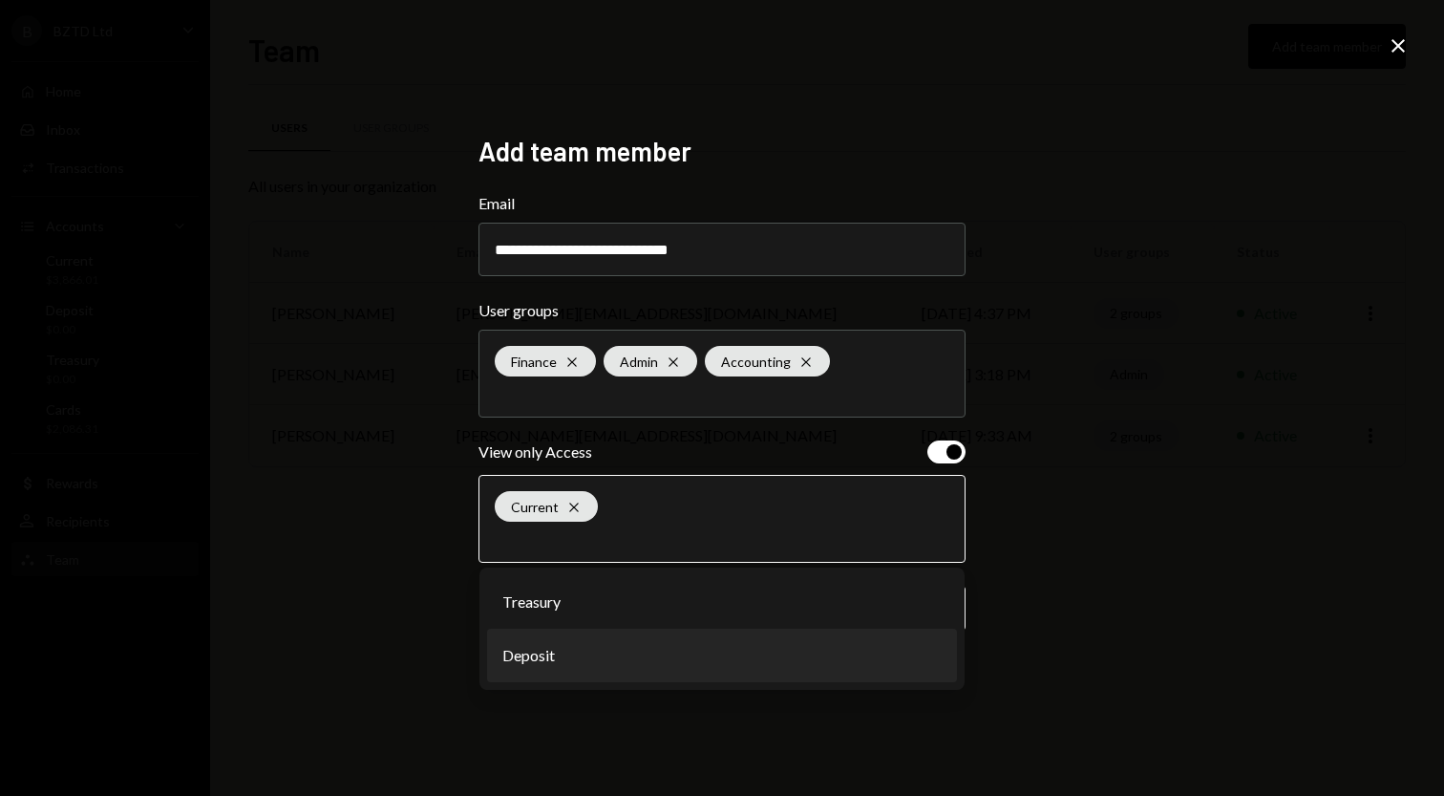
click at [533, 655] on li "Deposit" at bounding box center [722, 654] width 470 height 53
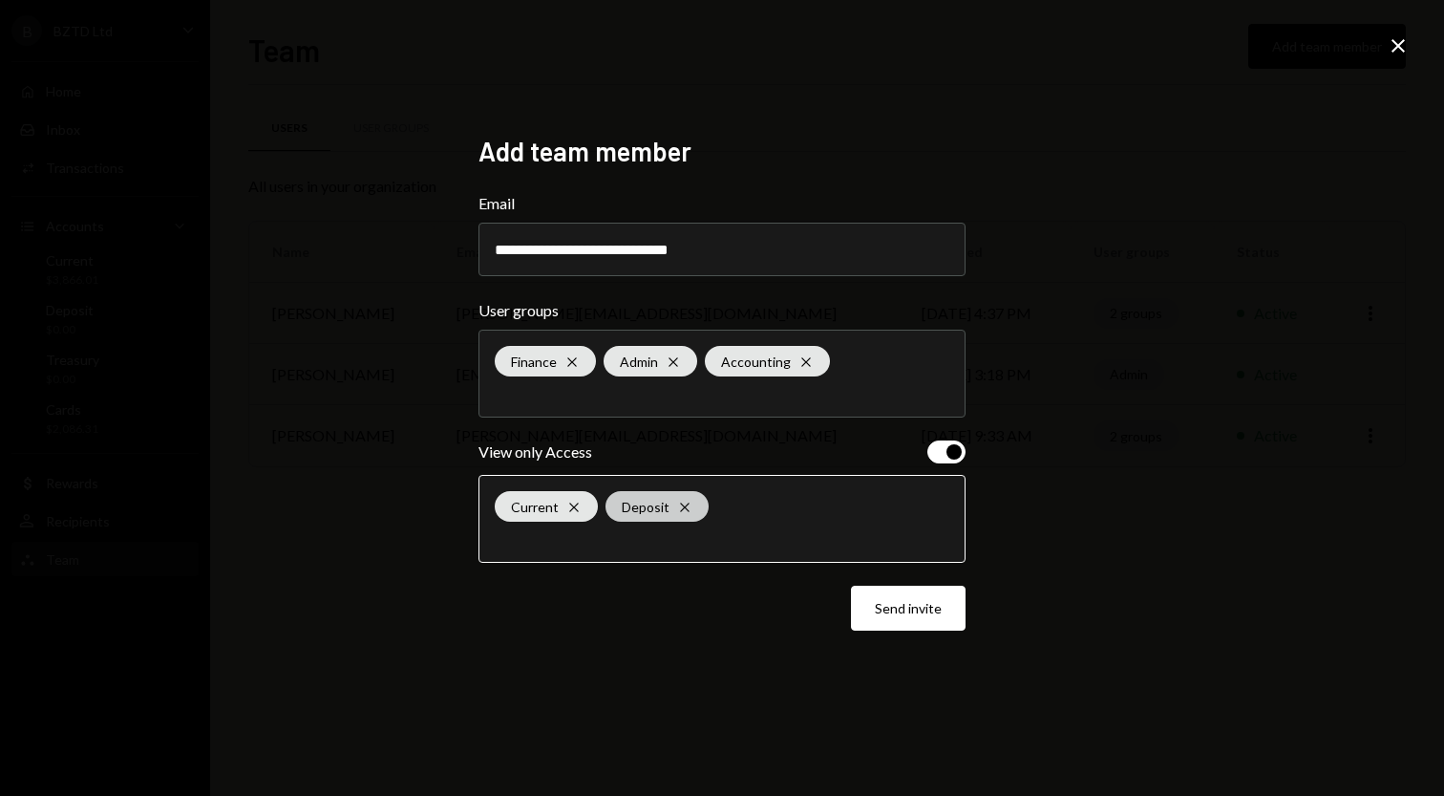
click at [682, 504] on icon "Cross" at bounding box center [684, 506] width 15 height 15
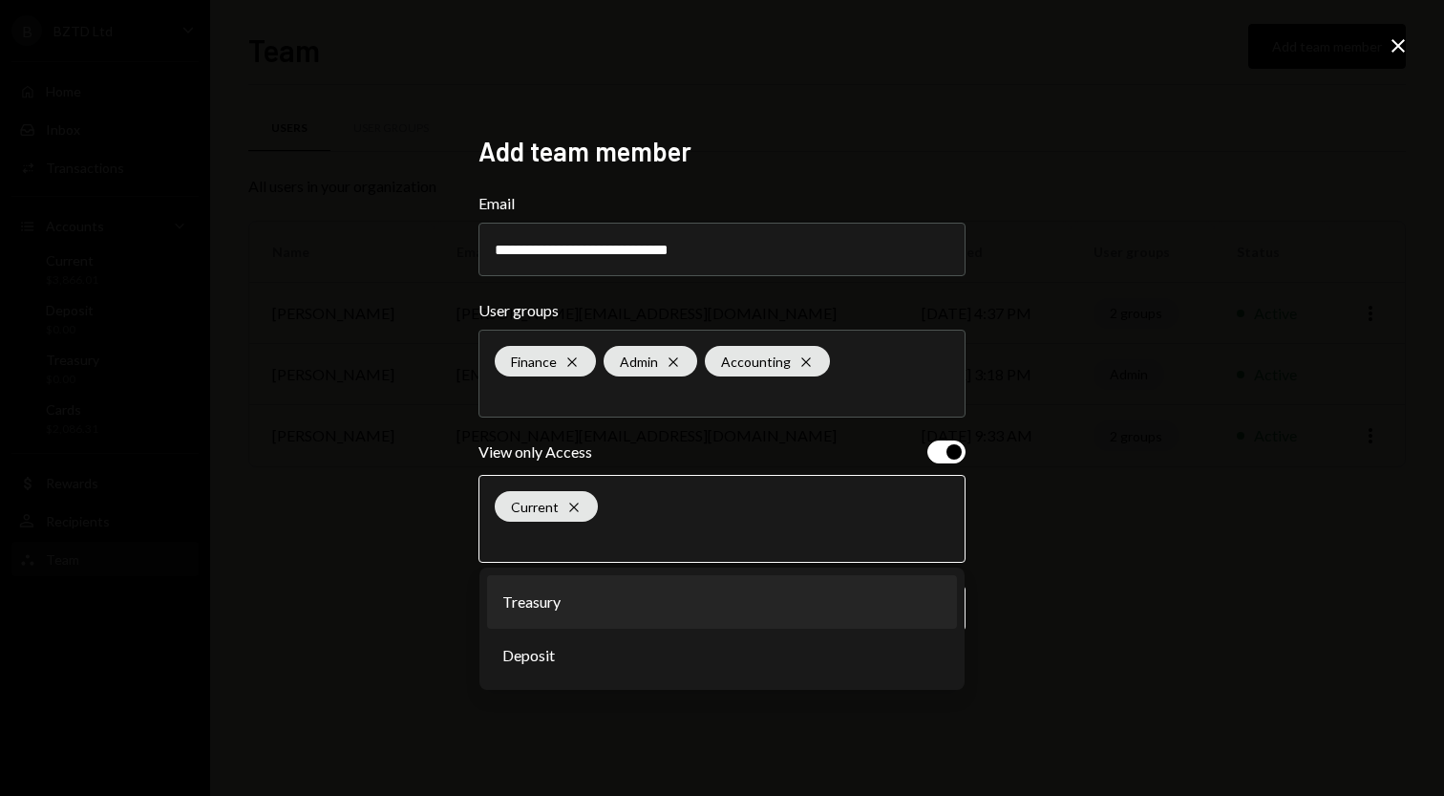
click at [927, 527] on div "Current Cross" at bounding box center [722, 519] width 455 height 86
click at [926, 535] on input "text" at bounding box center [722, 537] width 455 height 17
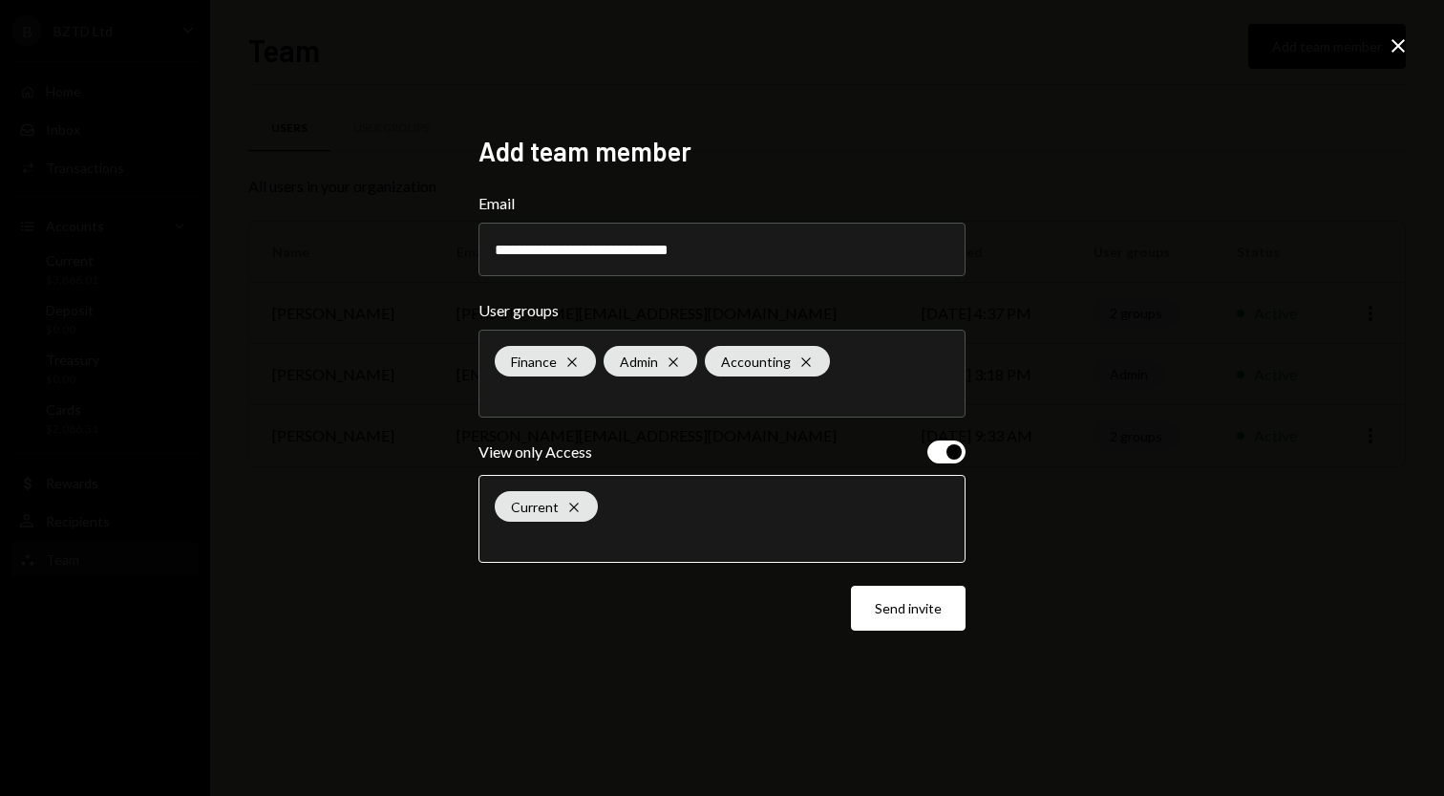
click at [822, 542] on input "text" at bounding box center [722, 537] width 455 height 17
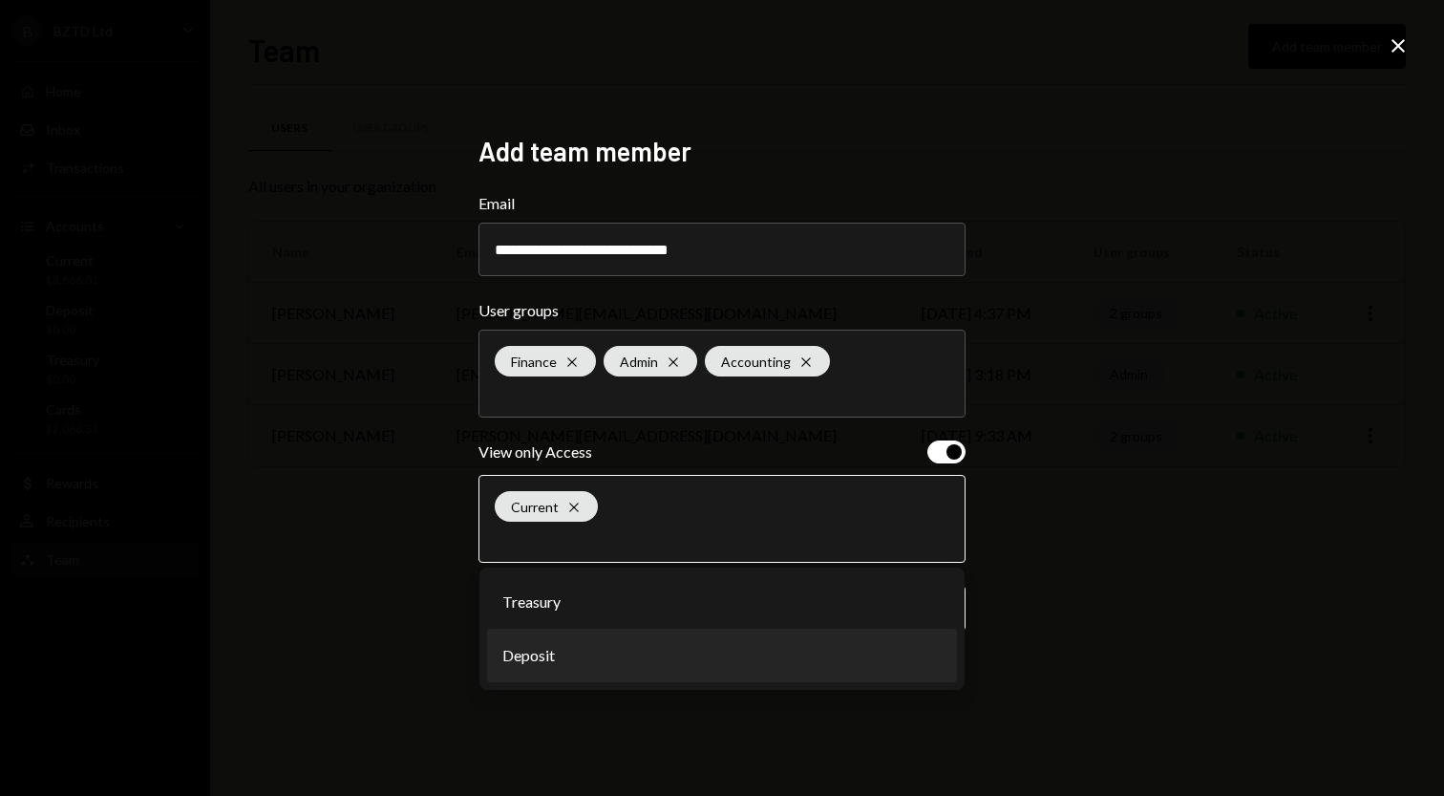
click at [530, 668] on li "Deposit" at bounding box center [722, 654] width 470 height 53
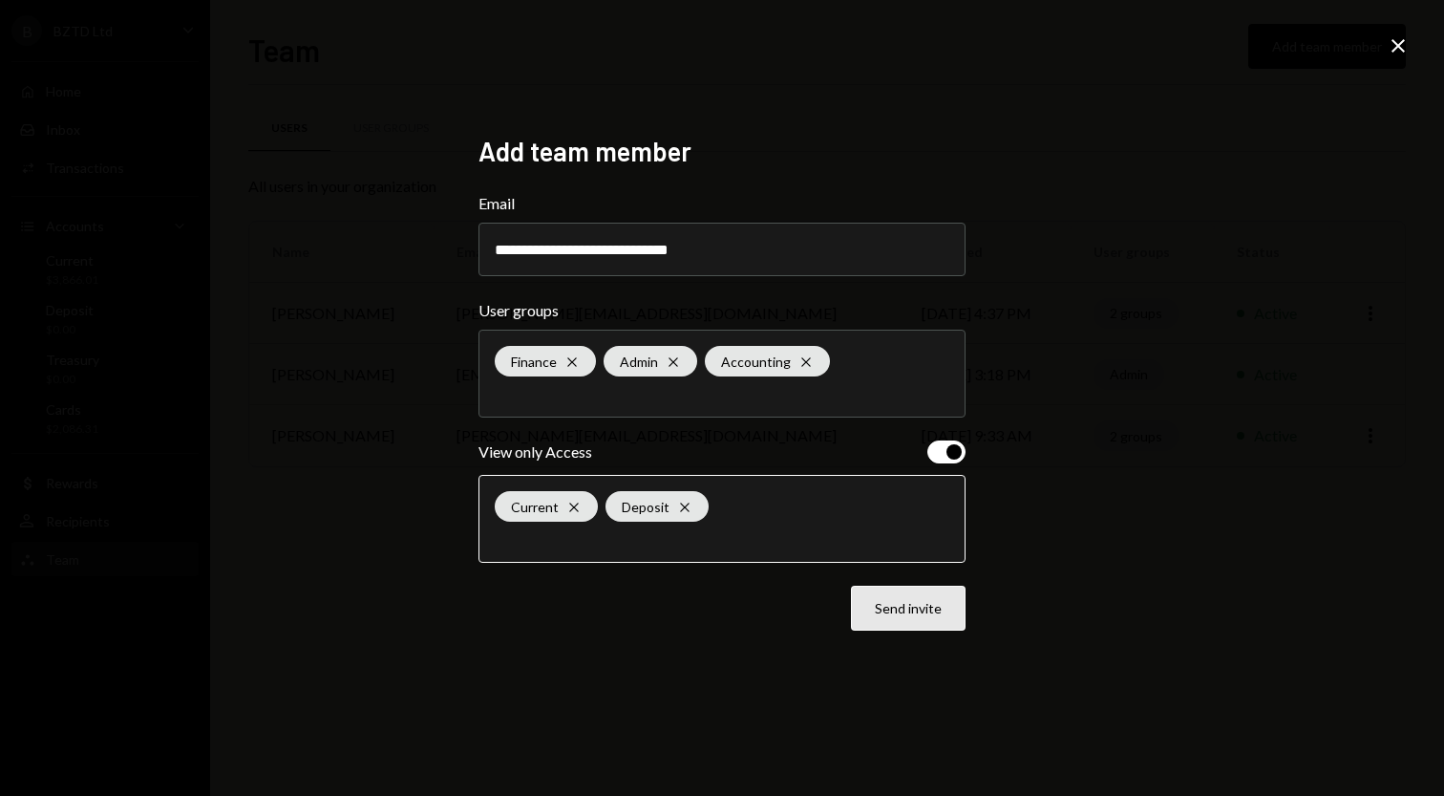
click at [911, 614] on button "Send invite" at bounding box center [908, 607] width 115 height 45
